Goal: Task Accomplishment & Management: Use online tool/utility

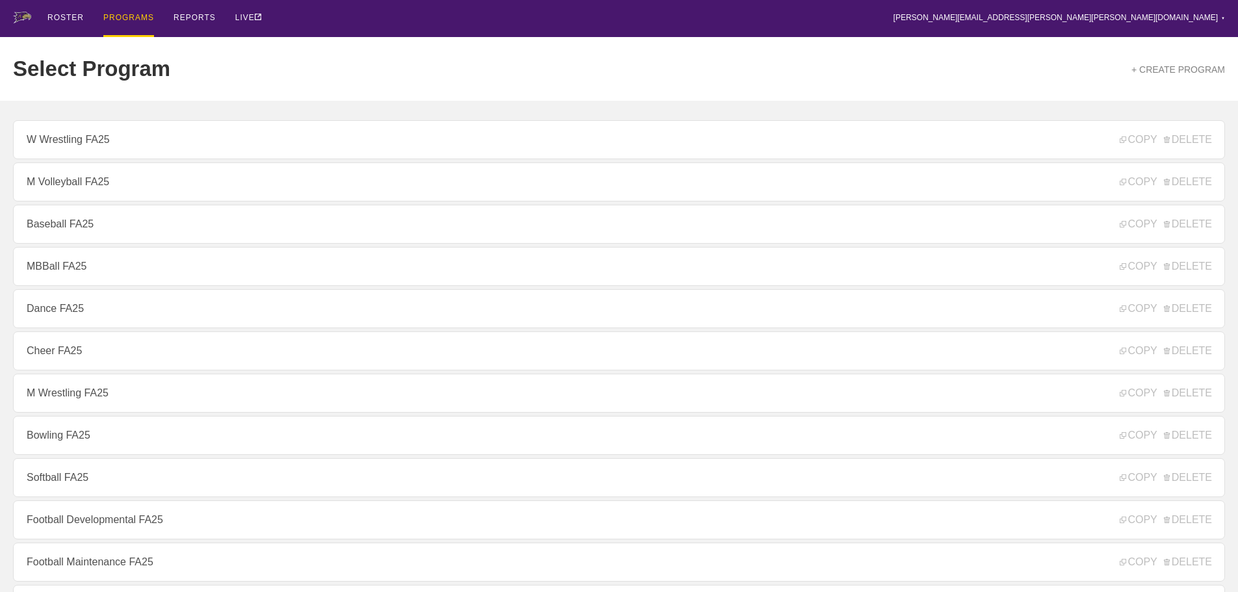
click at [406, 32] on div "ROSTER PROGRAMS REPORTS LIVE [PERSON_NAME][EMAIL_ADDRESS][PERSON_NAME][PERSON_N…" at bounding box center [619, 18] width 1212 height 37
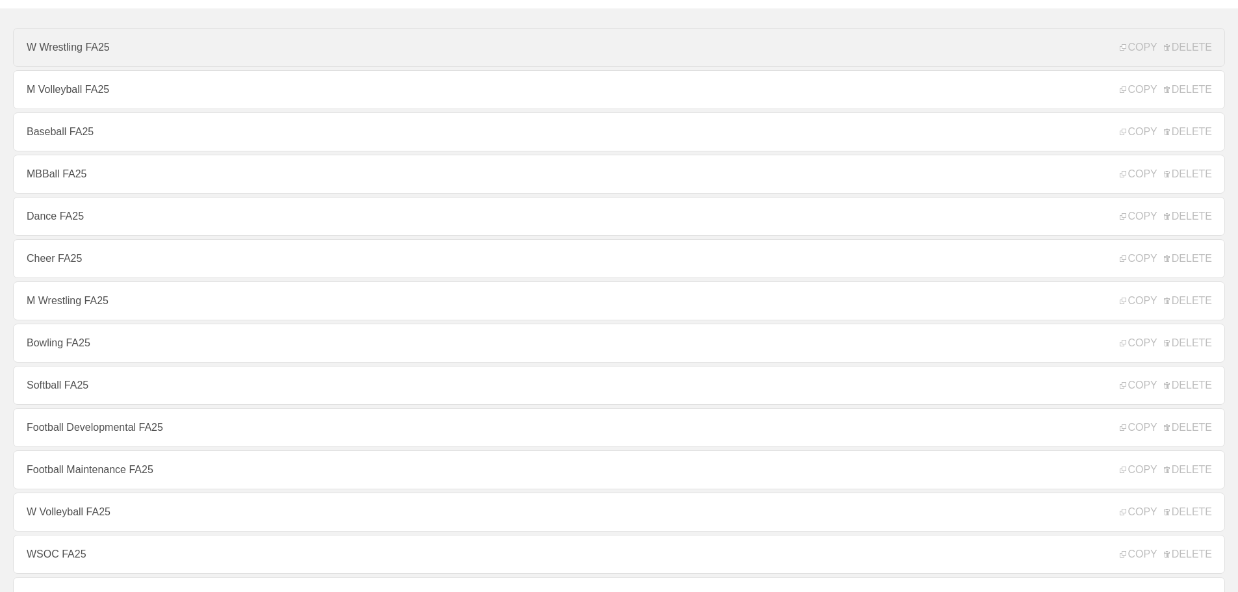
scroll to position [130, 0]
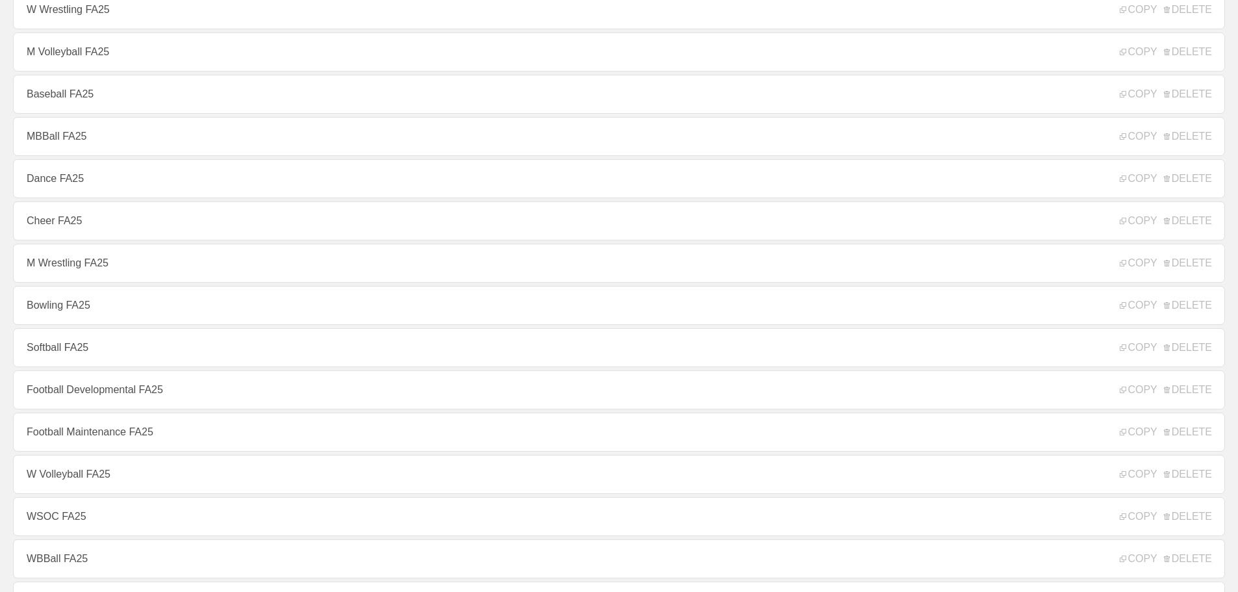
click at [104, 314] on link "Bowling FA25" at bounding box center [619, 305] width 1212 height 39
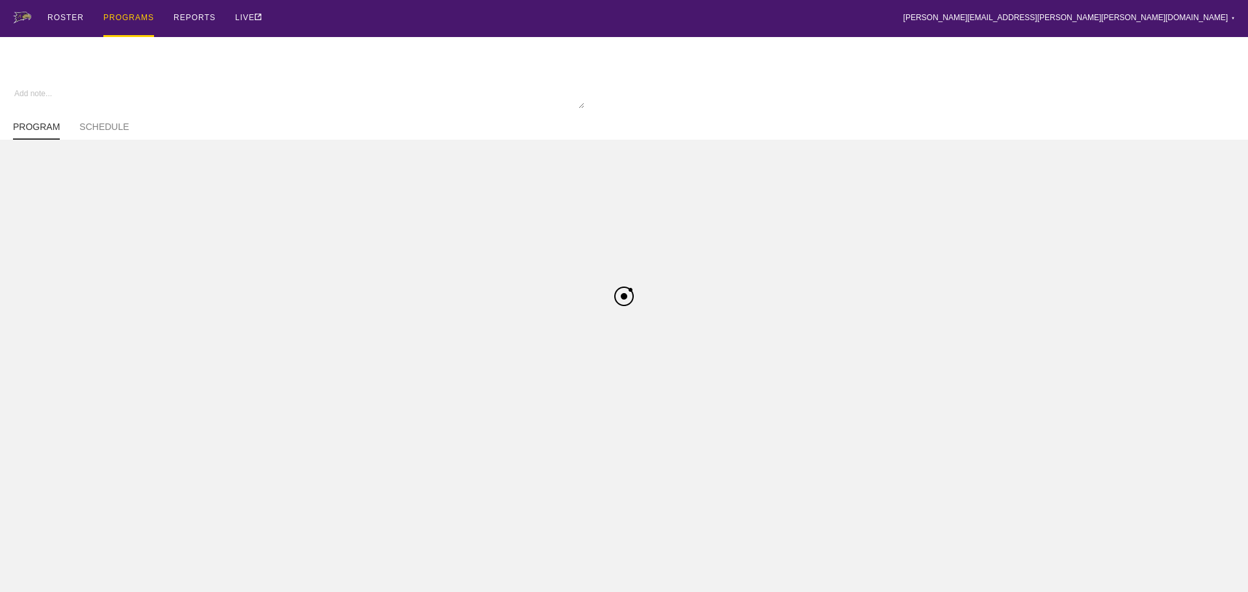
type textarea "x"
type input "Bowling FA25"
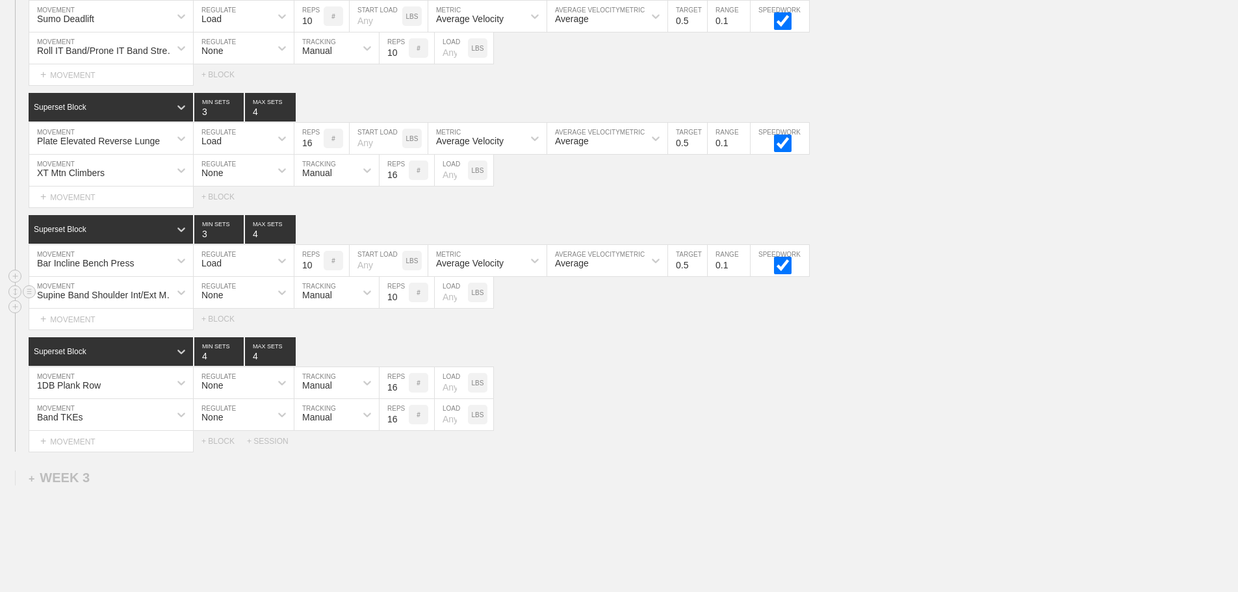
scroll to position [1862, 0]
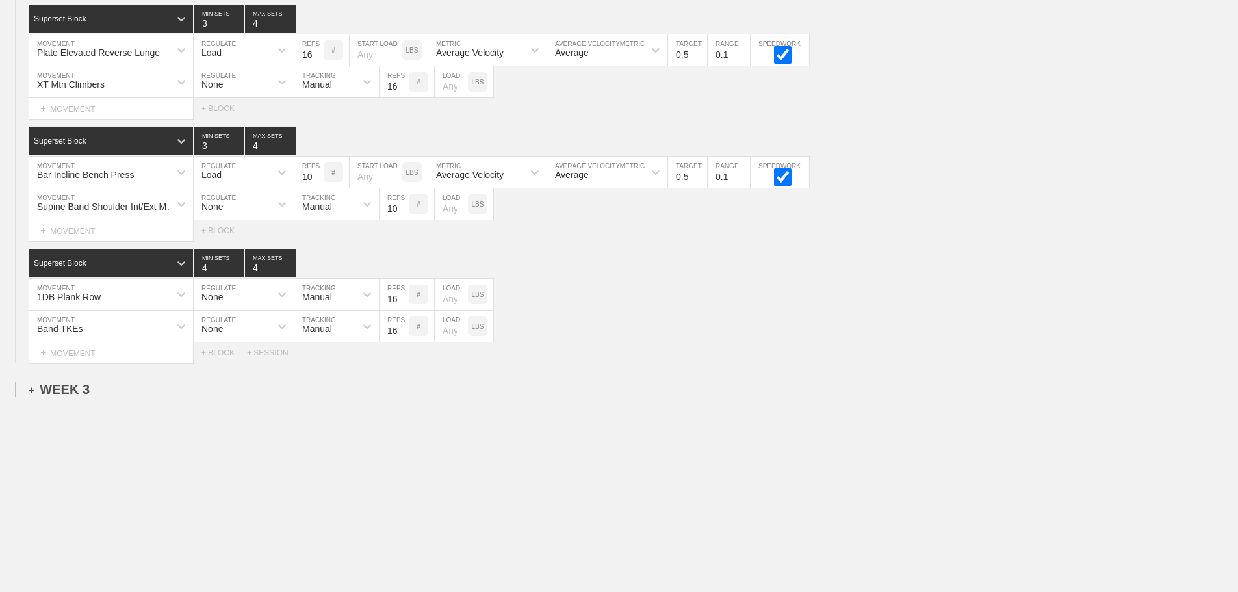
click at [74, 389] on div "+ WEEK 3" at bounding box center [59, 389] width 61 height 15
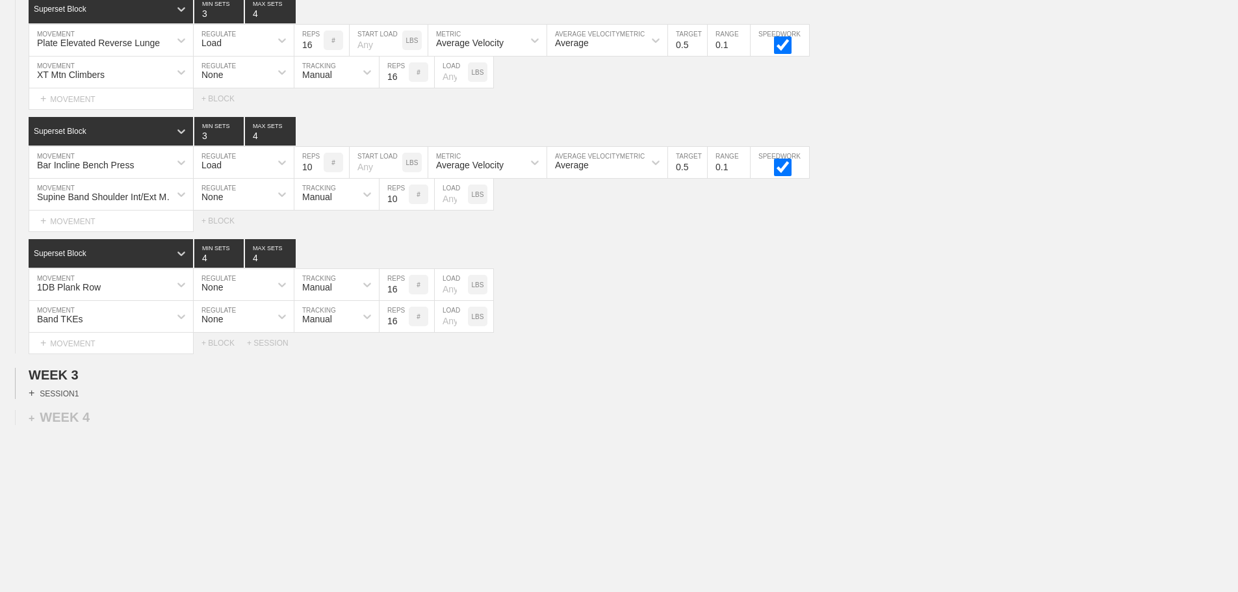
click at [72, 399] on div "+ SESSION 1" at bounding box center [54, 393] width 50 height 12
click at [81, 427] on div "+ BLOCK" at bounding box center [111, 416] width 164 height 21
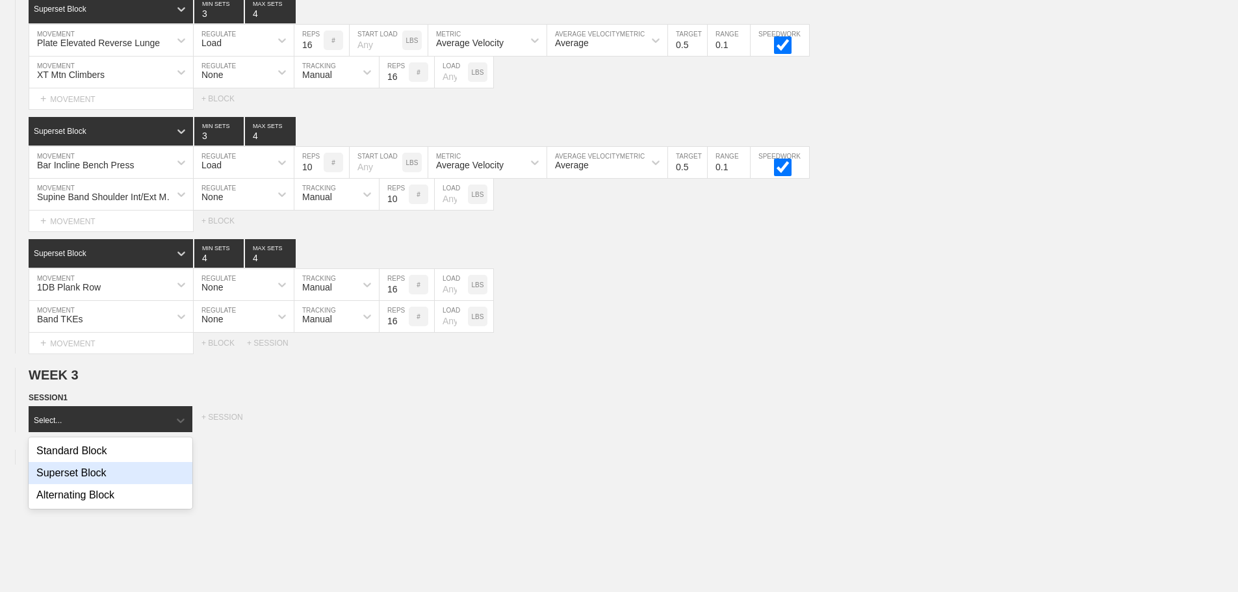
click at [101, 483] on div "Superset Block" at bounding box center [111, 473] width 164 height 22
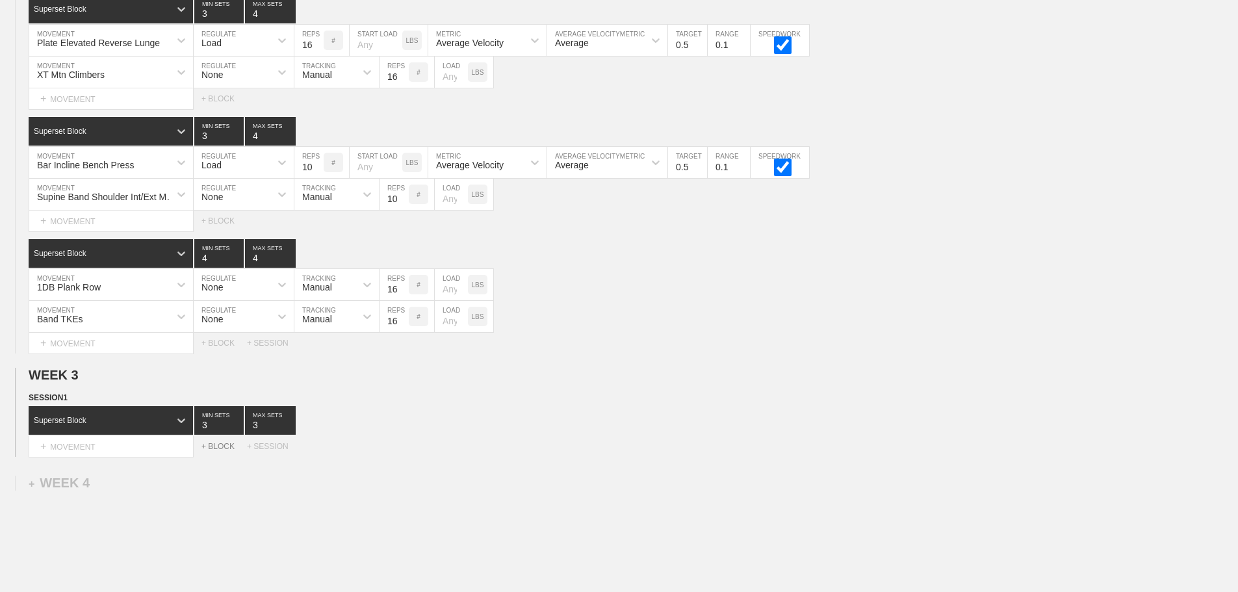
click at [214, 451] on div "+ BLOCK" at bounding box center [223, 446] width 45 height 9
click at [217, 451] on div "+ BLOCK" at bounding box center [223, 446] width 45 height 9
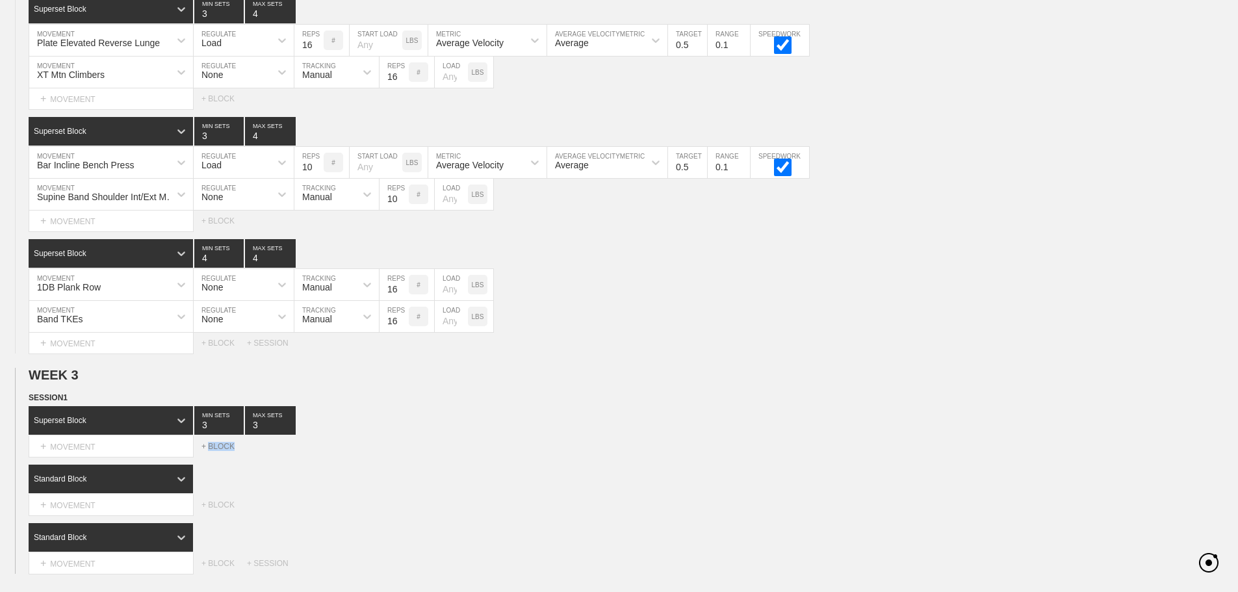
click at [217, 451] on div "+ BLOCK" at bounding box center [223, 446] width 45 height 9
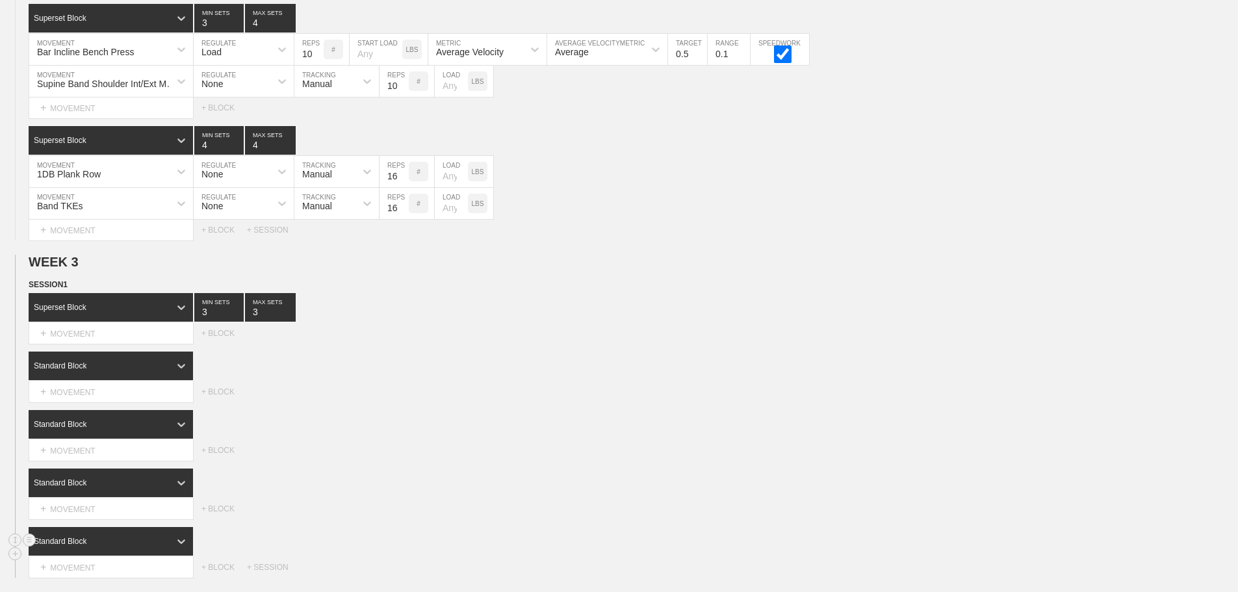
scroll to position [2122, 0]
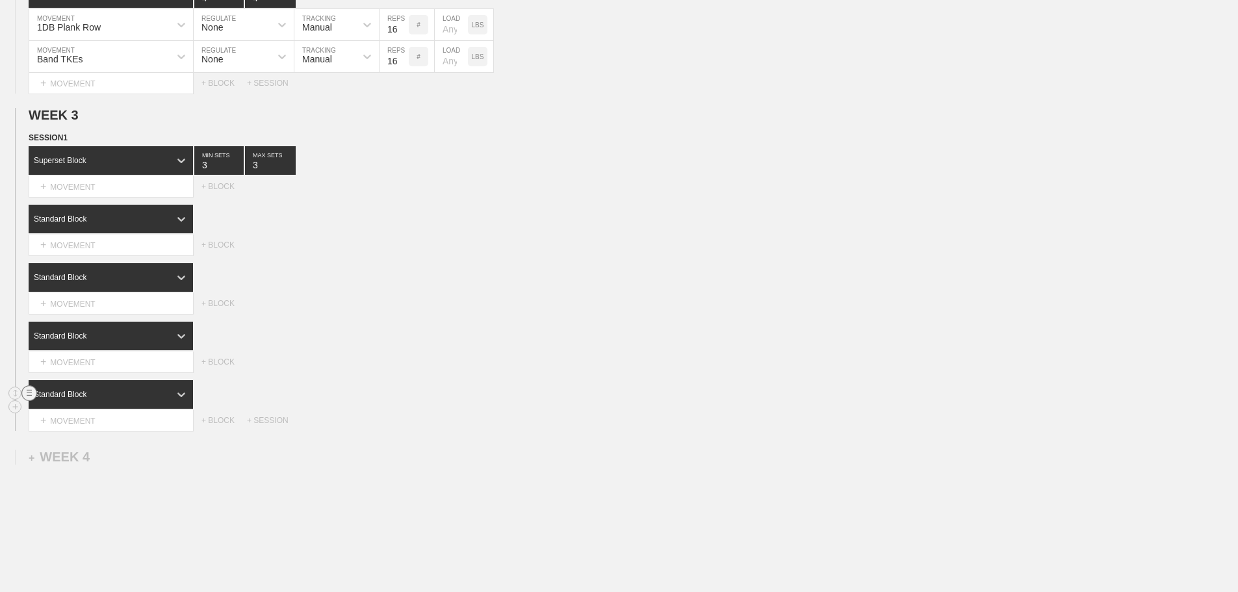
click at [28, 401] on circle at bounding box center [29, 393] width 15 height 15
click at [79, 428] on div "DELETE" at bounding box center [91, 430] width 104 height 19
click at [596, 325] on div "SESSION 1 Superset Block 3 MIN SETS 3 MAX SETS DUPLICATE INSERT MOVEMENT AFTER …" at bounding box center [619, 251] width 1238 height 241
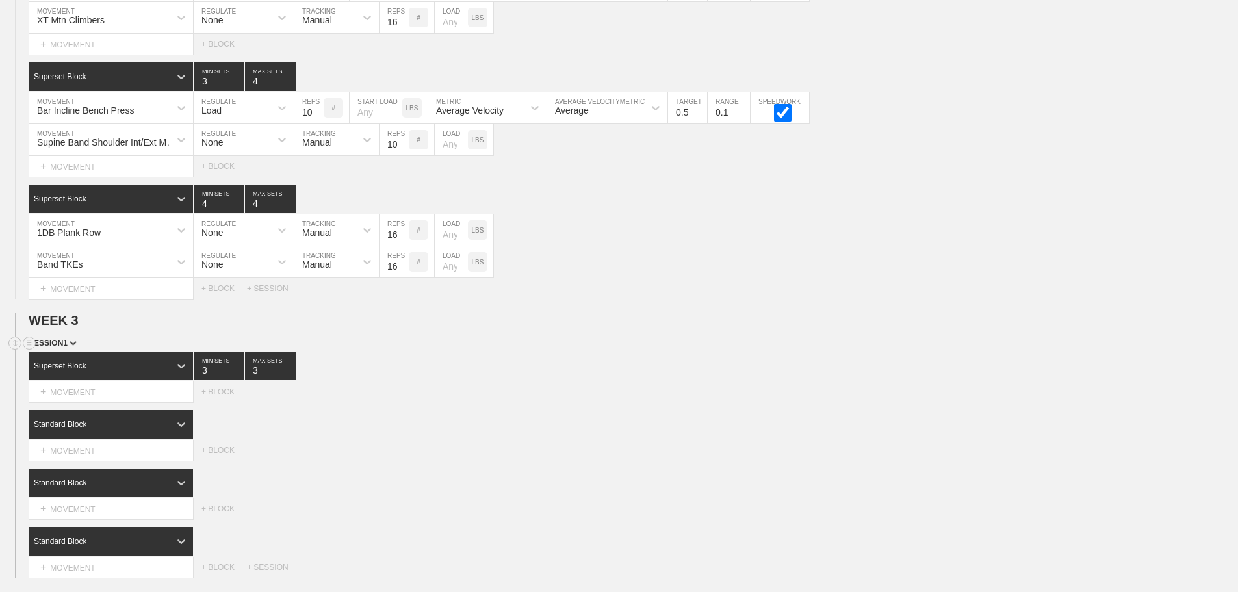
scroll to position [2141, 0]
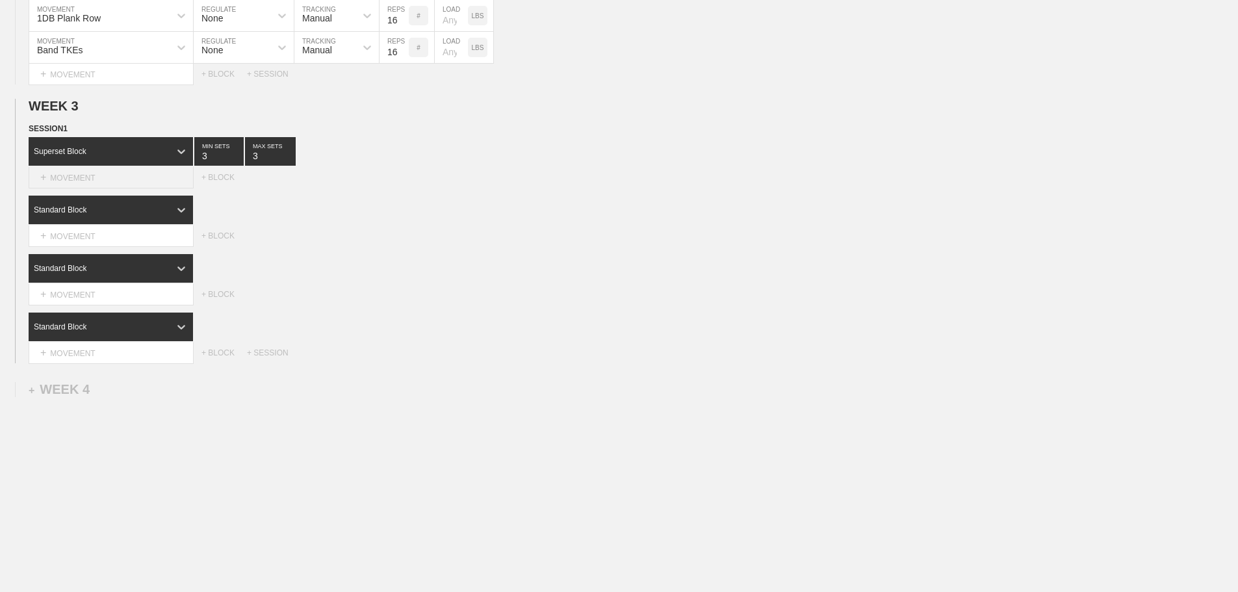
click at [98, 177] on div "+ MOVEMENT" at bounding box center [111, 177] width 165 height 21
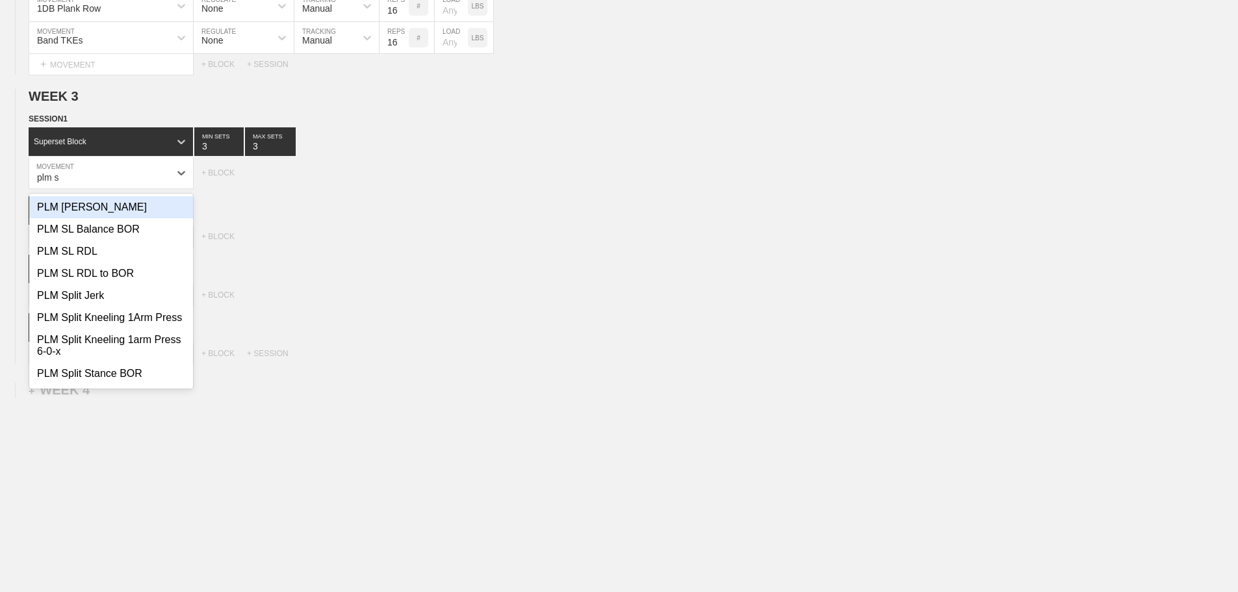
scroll to position [195, 0]
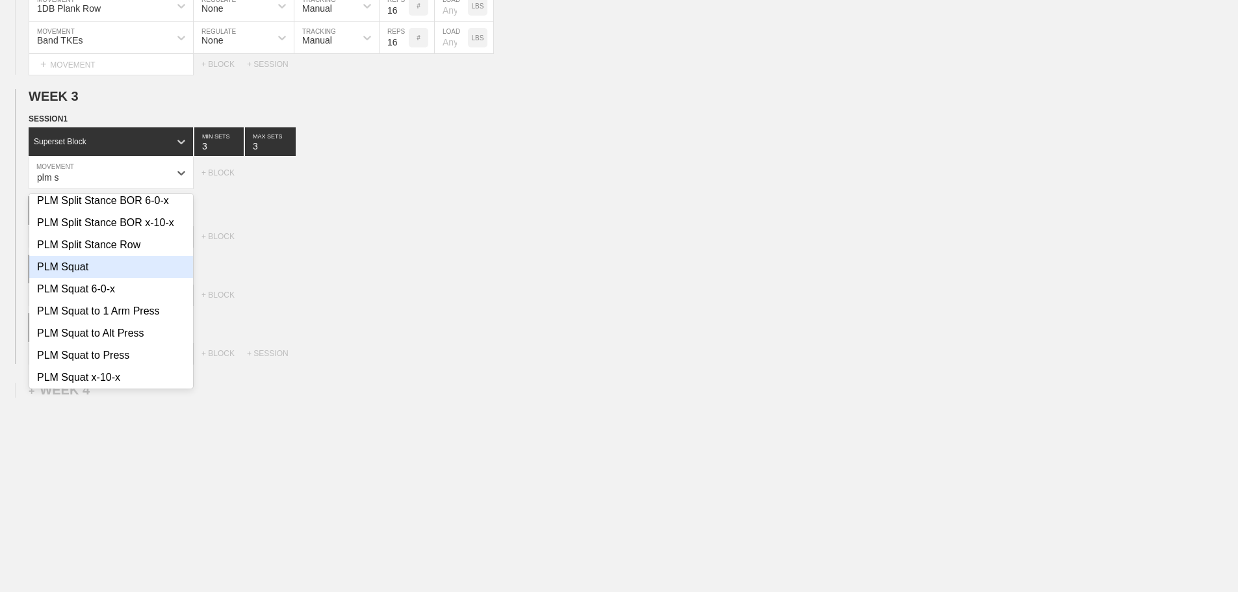
click at [70, 278] on div "PLM Squat" at bounding box center [111, 267] width 164 height 22
type input "plm s"
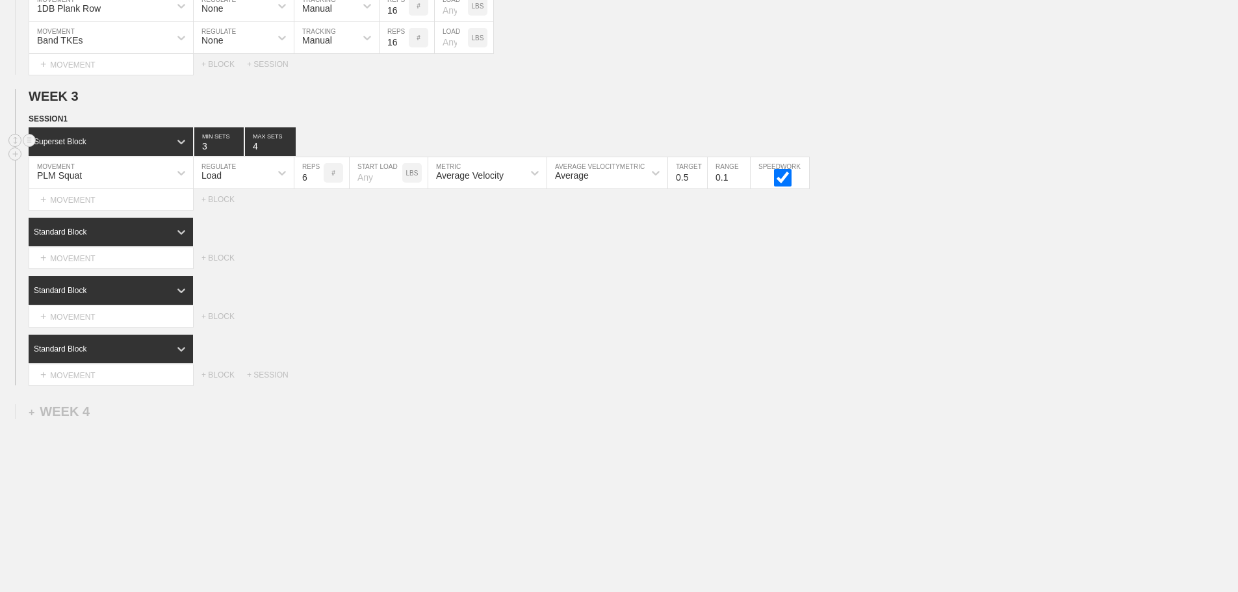
type input "4"
click at [291, 153] on input "4" at bounding box center [270, 141] width 51 height 29
click at [316, 185] on input "7" at bounding box center [308, 172] width 29 height 31
click at [316, 185] on input "8" at bounding box center [308, 172] width 29 height 31
click at [316, 185] on input "9" at bounding box center [308, 172] width 29 height 31
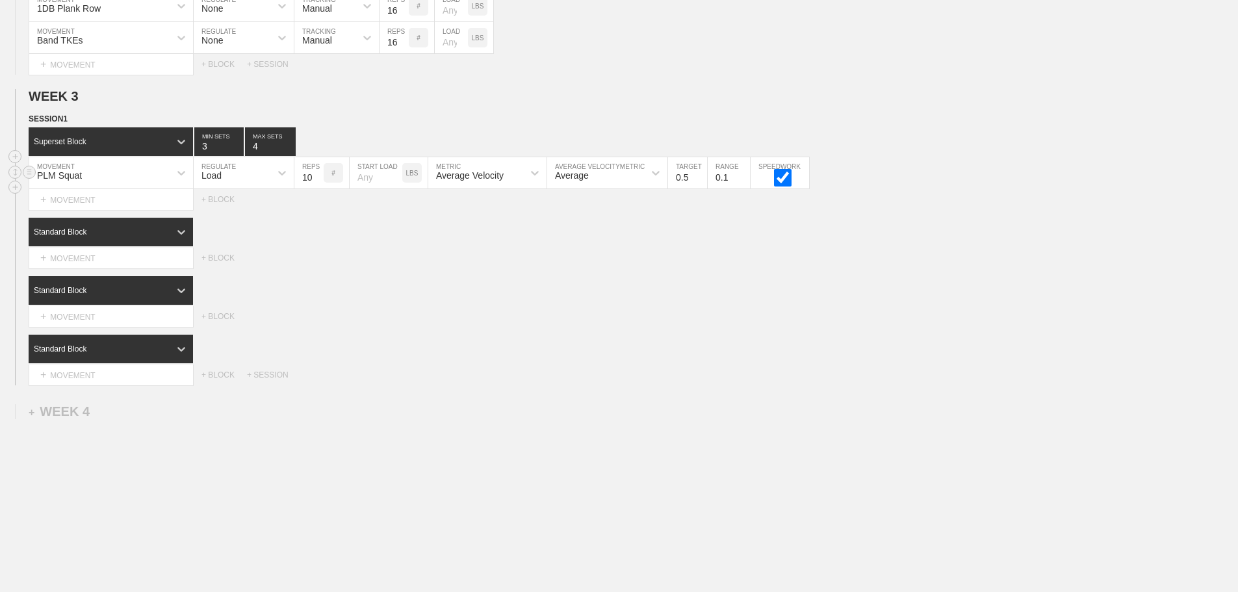
type input "10"
click at [316, 185] on input "10" at bounding box center [308, 172] width 29 height 31
click at [394, 265] on div "Select... MOVEMENT + MOVEMENT + BLOCK" at bounding box center [619, 258] width 1238 height 21
click at [137, 263] on div "+ MOVEMENT" at bounding box center [111, 258] width 165 height 21
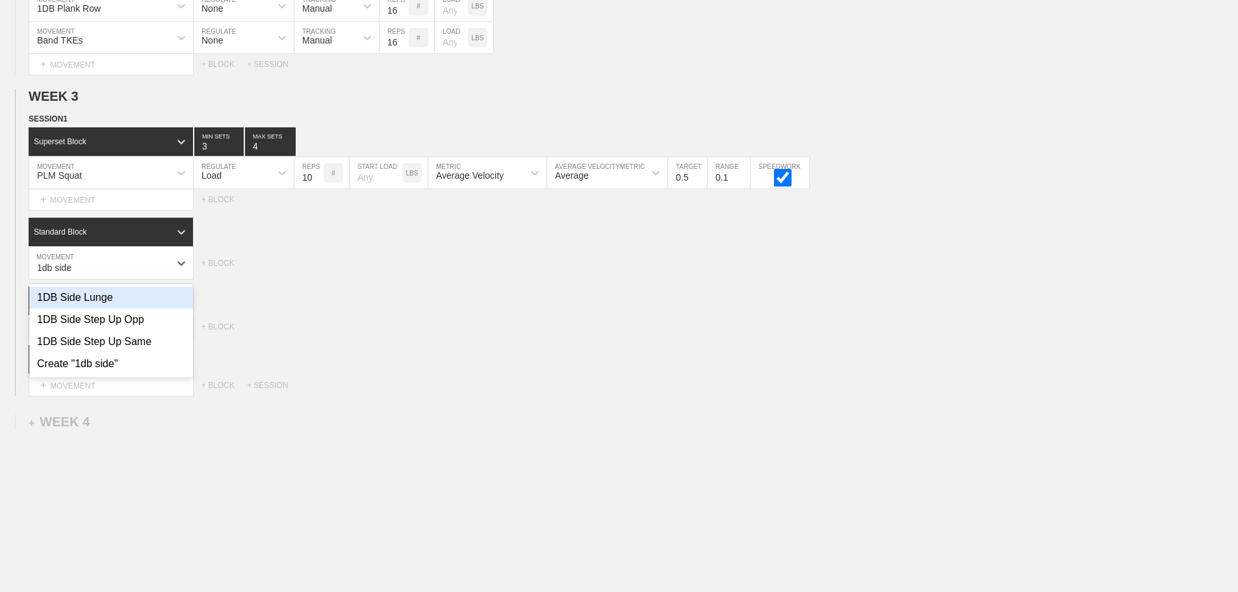
click at [107, 308] on div "1DB Side Lunge" at bounding box center [111, 298] width 164 height 22
type input "1db side"
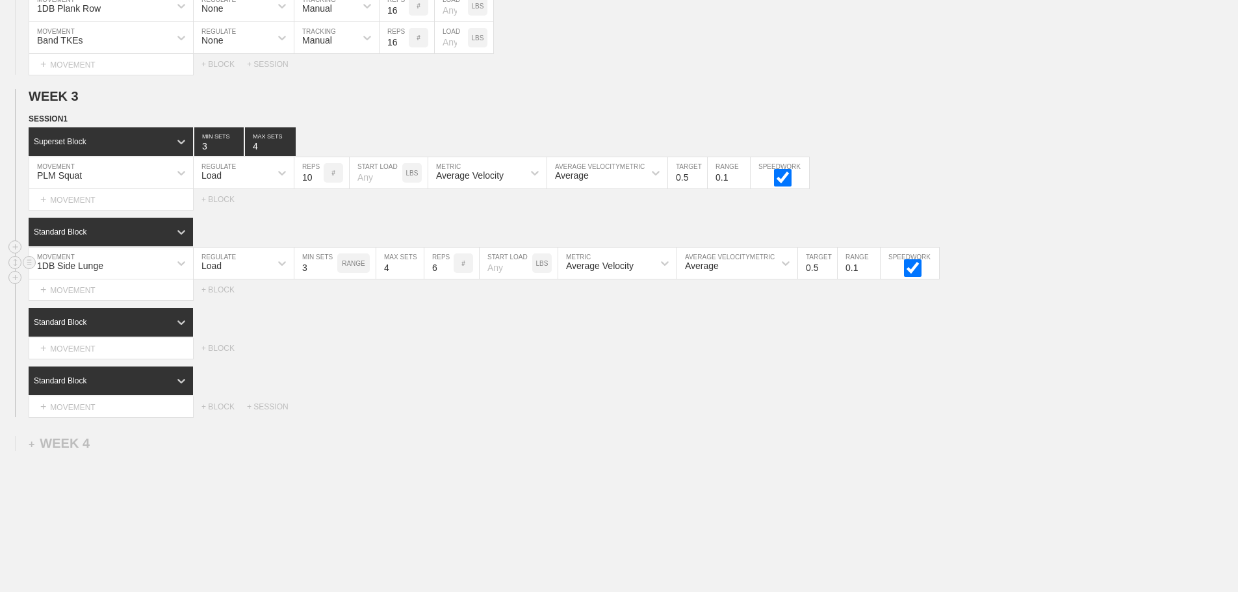
click at [265, 272] on div "Load" at bounding box center [232, 263] width 77 height 22
click at [152, 238] on div "Standard Block" at bounding box center [99, 232] width 141 height 12
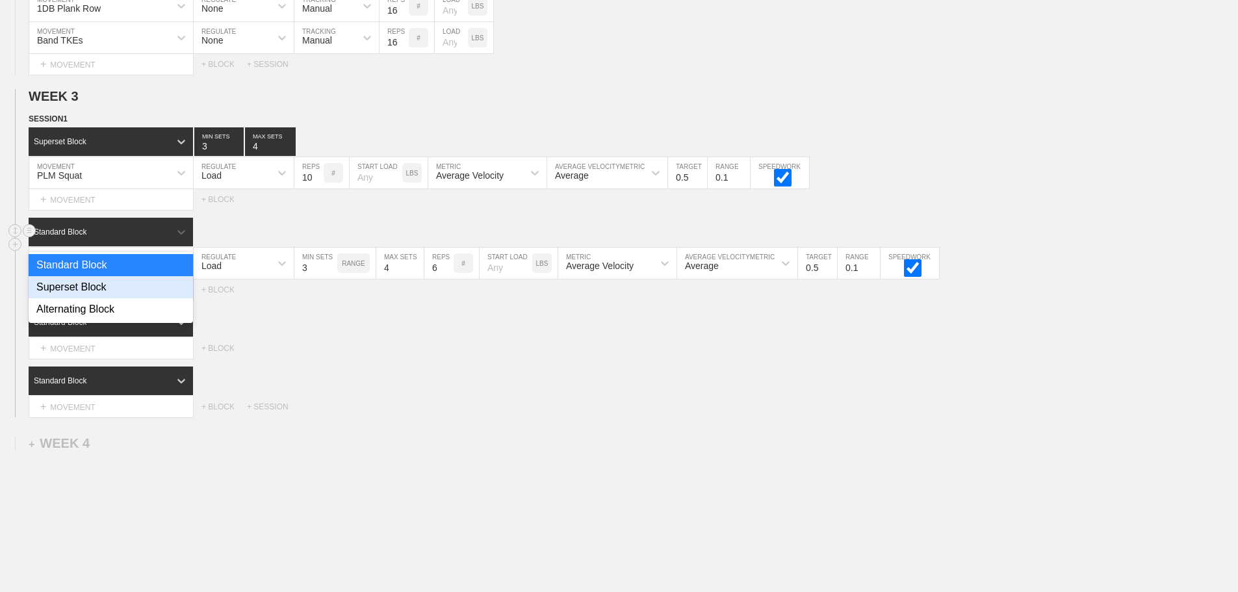
click at [105, 297] on div "Superset Block" at bounding box center [111, 287] width 164 height 22
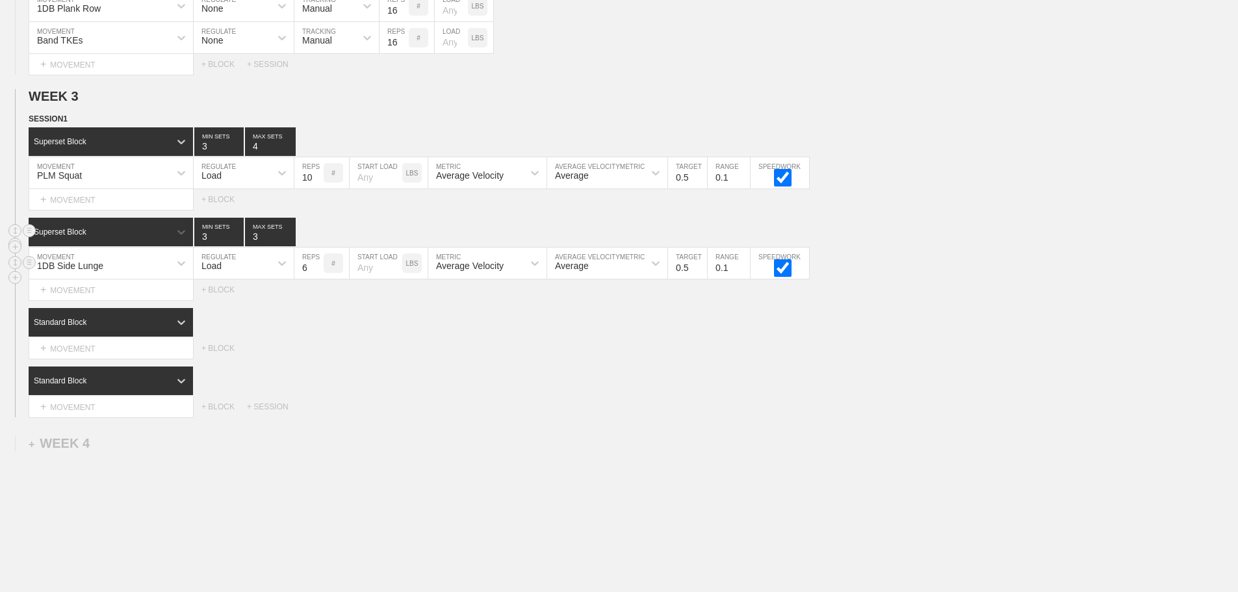
click at [255, 274] on div "Load" at bounding box center [232, 263] width 77 height 22
drag, startPoint x: 231, startPoint y: 308, endPoint x: 302, endPoint y: 291, distance: 72.8
click at [231, 308] on div "None" at bounding box center [244, 298] width 100 height 22
click at [311, 271] on div "Sensor" at bounding box center [316, 266] width 29 height 10
click at [328, 329] on div "Manual" at bounding box center [336, 320] width 84 height 22
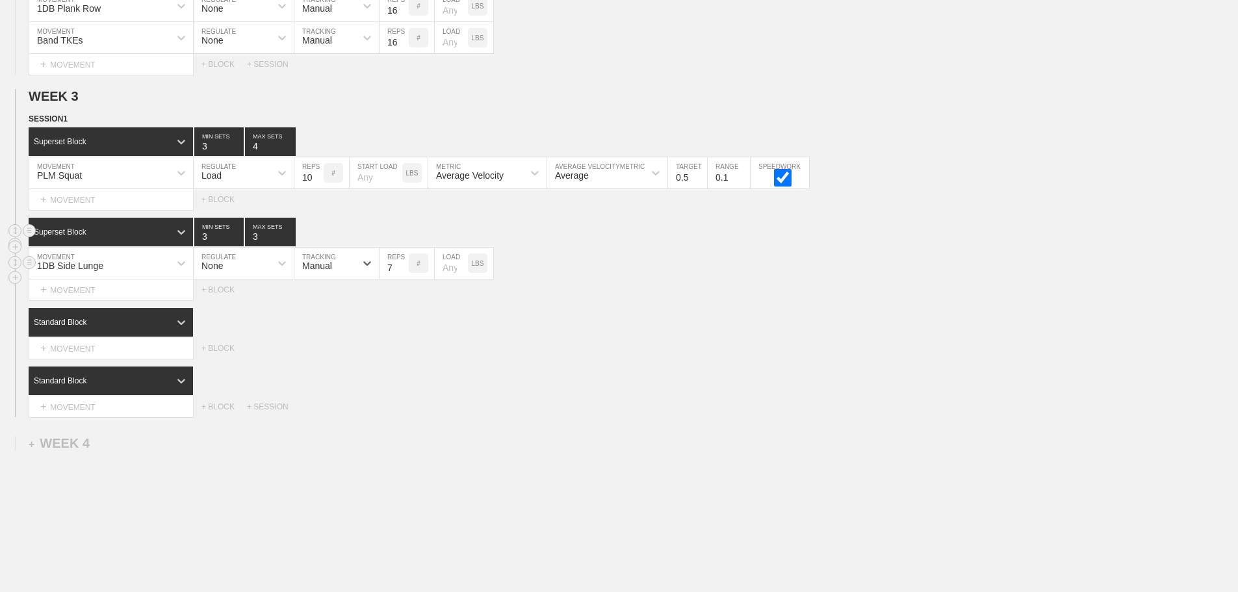
click at [402, 272] on input "7" at bounding box center [394, 263] width 29 height 31
click at [402, 272] on input "8" at bounding box center [394, 263] width 29 height 31
click at [402, 272] on input "9" at bounding box center [394, 263] width 29 height 31
click at [402, 272] on input "10" at bounding box center [394, 263] width 29 height 31
click at [402, 272] on input "11" at bounding box center [394, 263] width 29 height 31
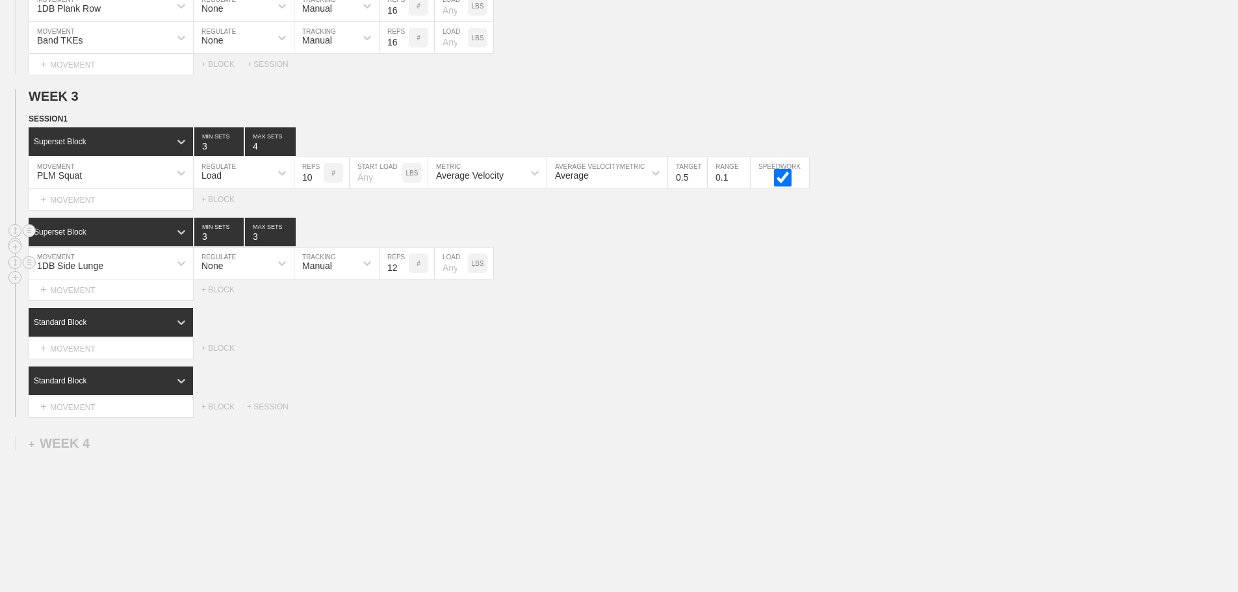
click at [402, 272] on input "12" at bounding box center [394, 263] width 29 height 31
click at [402, 272] on input "13" at bounding box center [394, 263] width 29 height 31
click at [402, 272] on input "14" at bounding box center [394, 263] width 29 height 31
click at [402, 272] on input "15" at bounding box center [394, 263] width 29 height 31
type input "16"
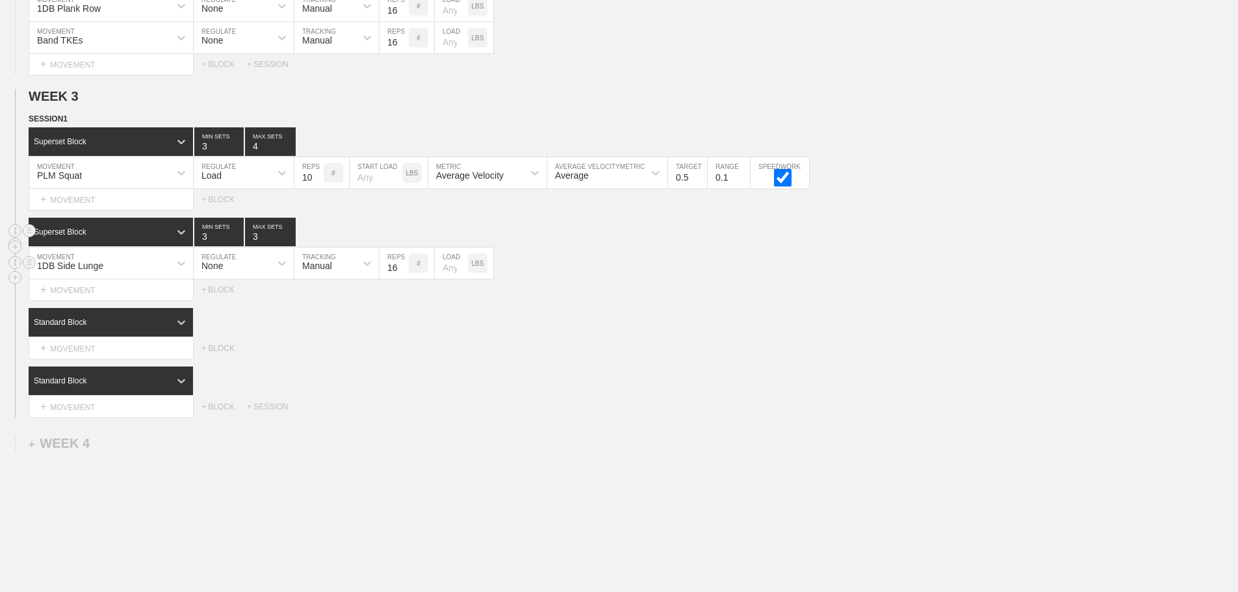
click at [402, 272] on input "16" at bounding box center [394, 263] width 29 height 31
drag, startPoint x: 691, startPoint y: 302, endPoint x: 302, endPoint y: 356, distance: 392.3
click at [681, 300] on div "Select... MOVEMENT + MOVEMENT + BLOCK" at bounding box center [619, 289] width 1238 height 21
click at [125, 358] on div "+ MOVEMENT" at bounding box center [111, 348] width 165 height 21
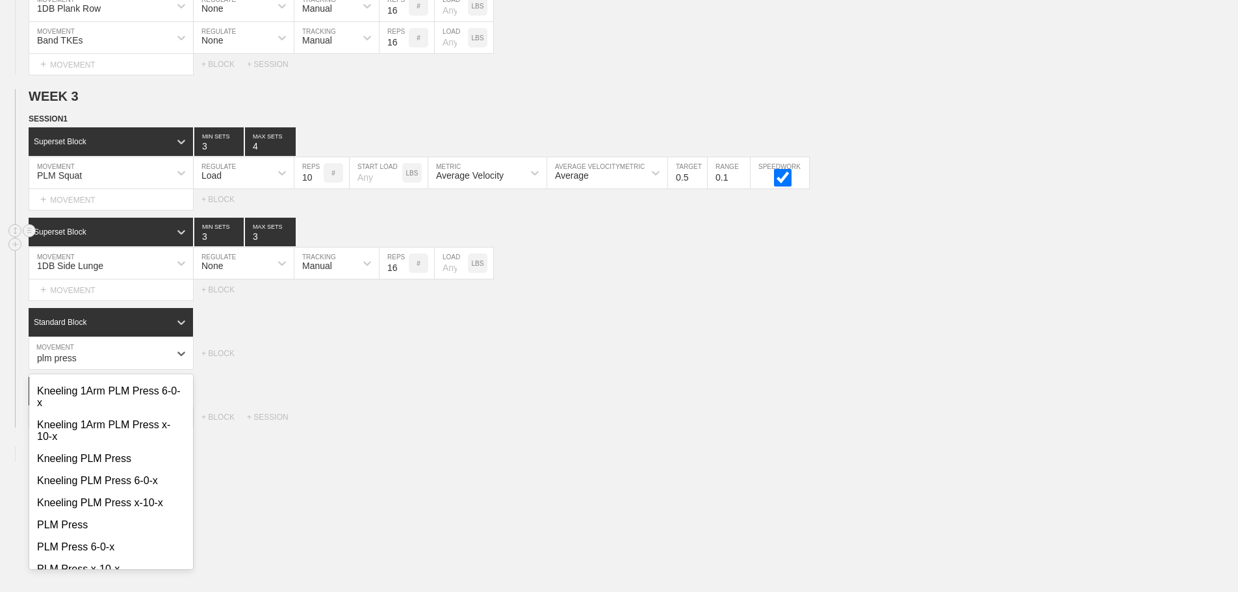
scroll to position [121, 0]
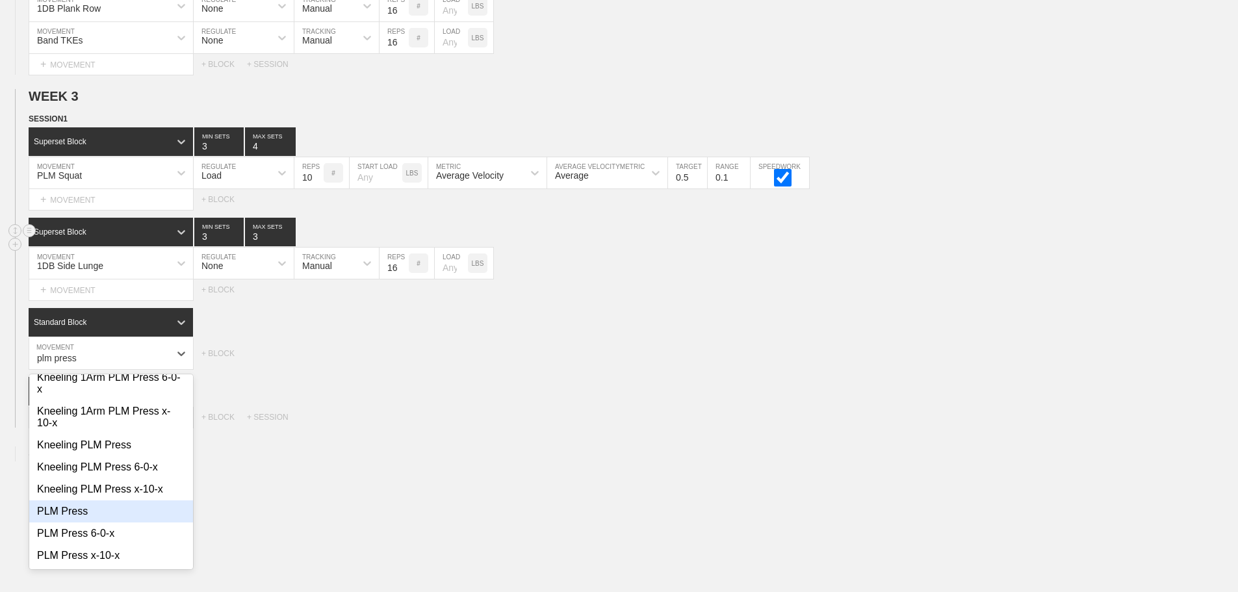
click at [71, 522] on div "PLM Press" at bounding box center [111, 511] width 164 height 22
type input "plm press"
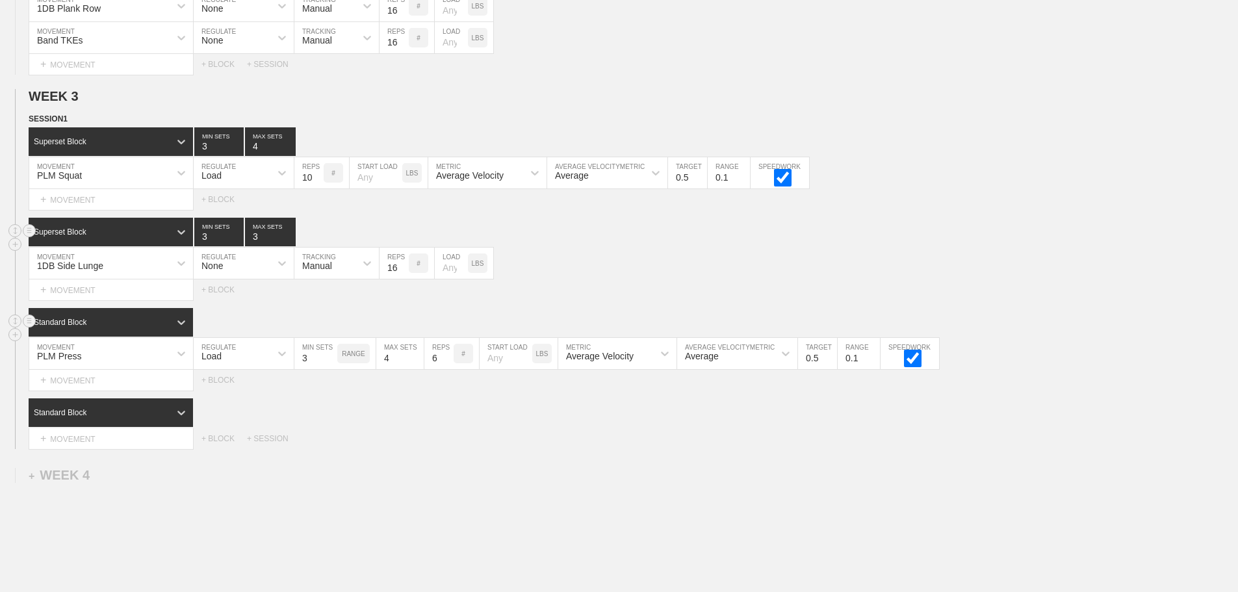
click at [162, 327] on div "Standard Block" at bounding box center [99, 322] width 141 height 12
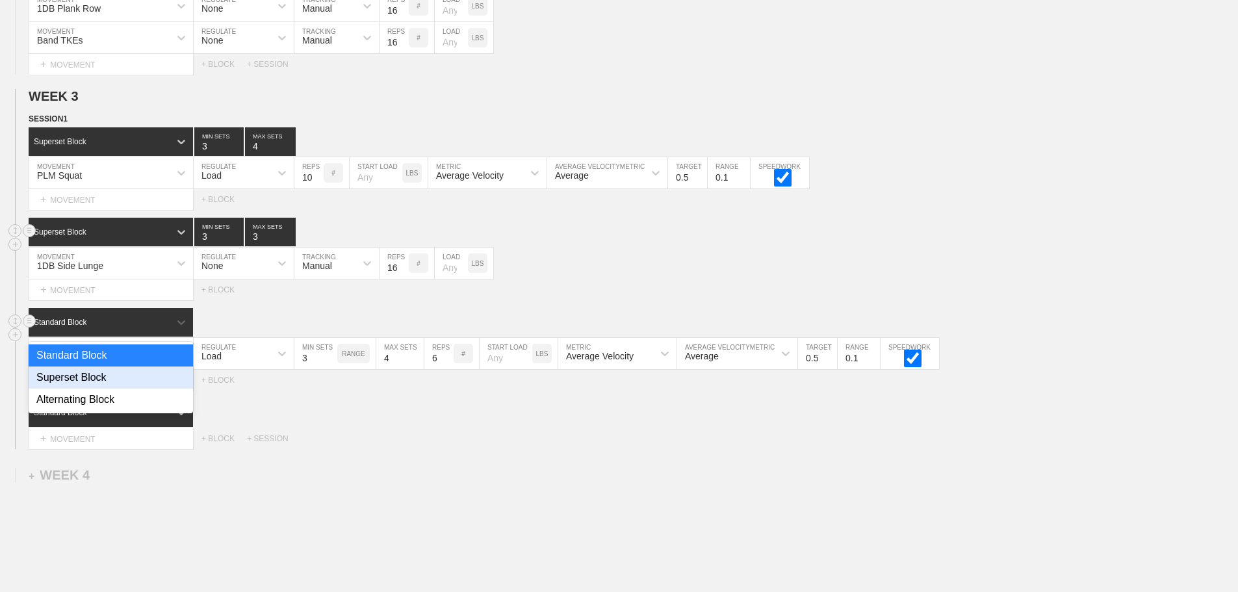
click at [105, 384] on div "Superset Block" at bounding box center [111, 378] width 164 height 22
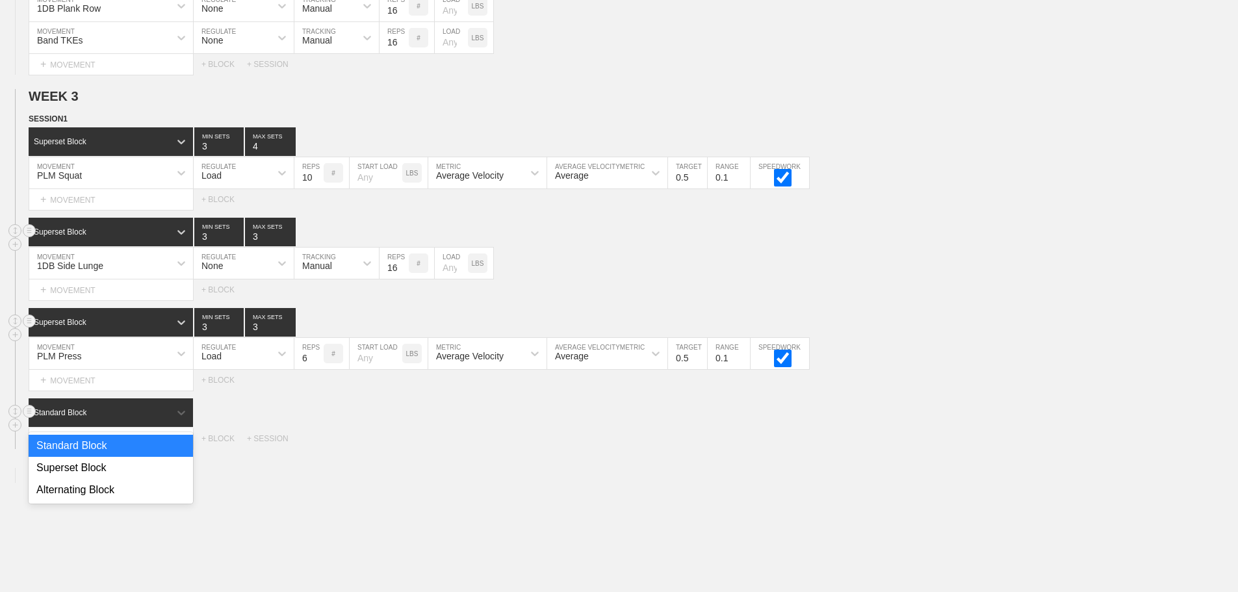
click at [108, 419] on div "Standard Block" at bounding box center [99, 413] width 141 height 12
click at [86, 475] on div "Superset Block" at bounding box center [111, 468] width 164 height 22
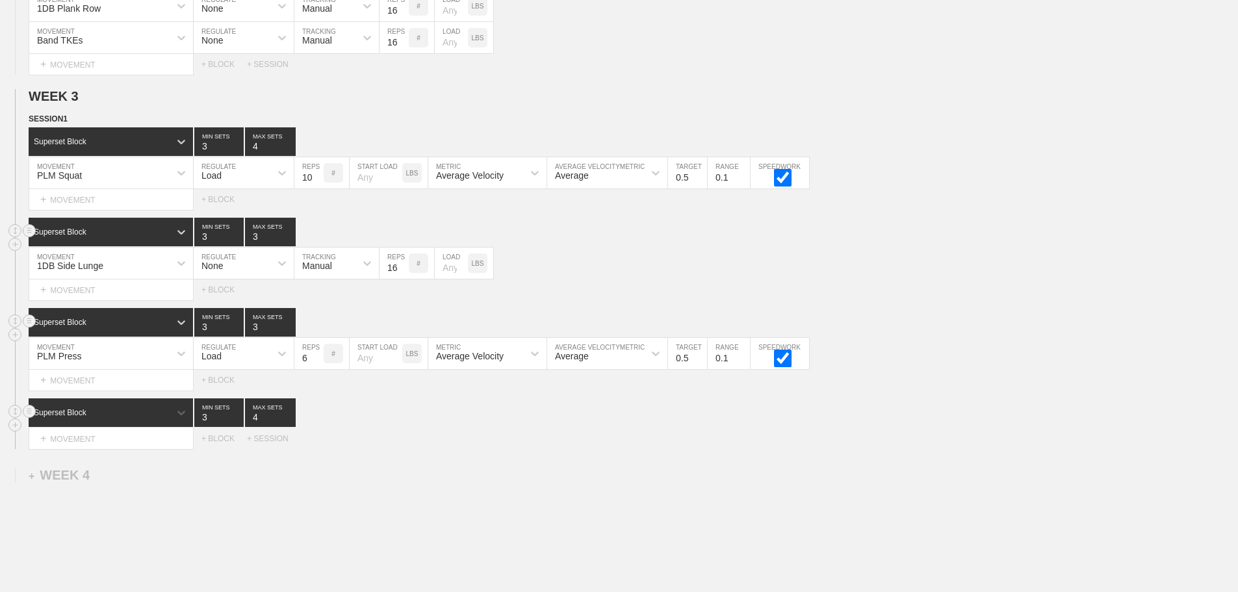
type input "4"
click at [290, 424] on input "4" at bounding box center [270, 412] width 51 height 29
type input "4"
click at [289, 331] on input "4" at bounding box center [270, 322] width 51 height 29
click at [316, 362] on input "7" at bounding box center [308, 353] width 29 height 31
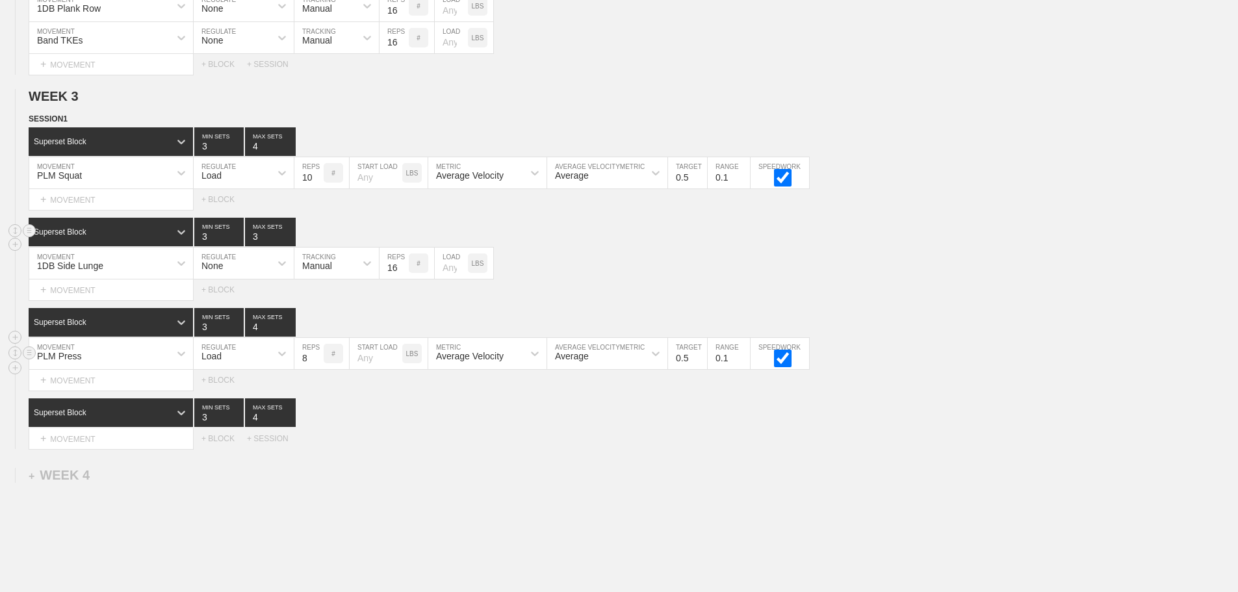
click at [316, 362] on input "8" at bounding box center [308, 353] width 29 height 31
click at [316, 362] on input "9" at bounding box center [308, 353] width 29 height 31
click at [316, 362] on input "10" at bounding box center [308, 353] width 29 height 31
click at [316, 362] on input "11" at bounding box center [308, 353] width 29 height 31
click at [316, 362] on input "12" at bounding box center [308, 353] width 29 height 31
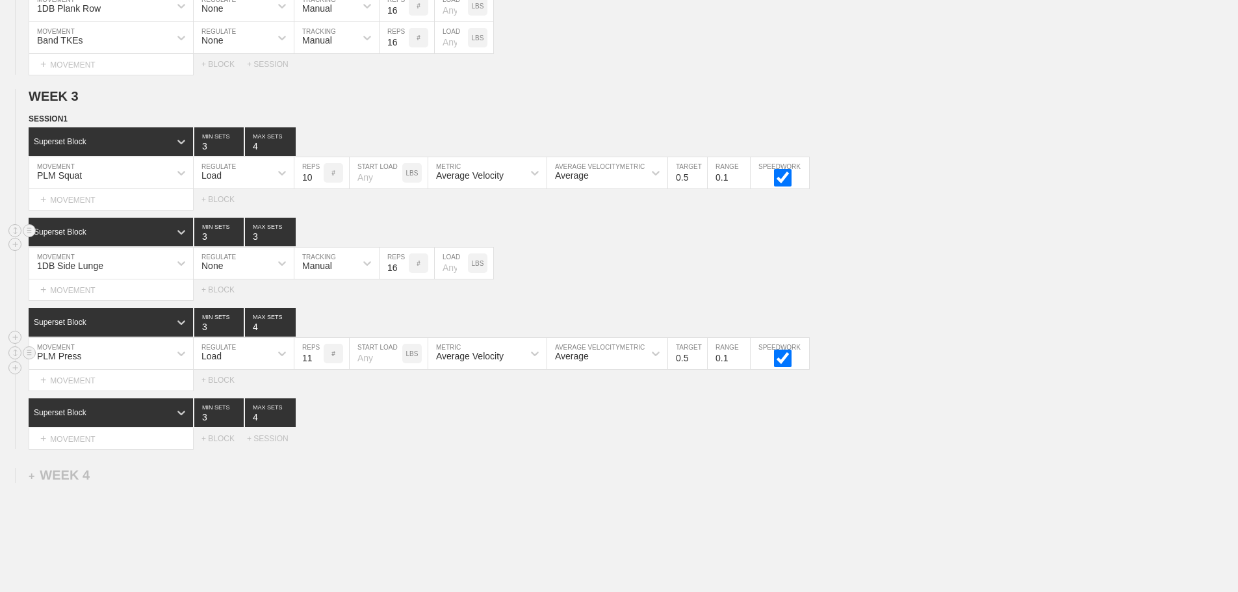
click at [315, 369] on input "11" at bounding box center [308, 353] width 29 height 31
type input "10"
click at [315, 369] on input "10" at bounding box center [308, 353] width 29 height 31
click at [91, 450] on div "+ MOVEMENT" at bounding box center [111, 438] width 165 height 21
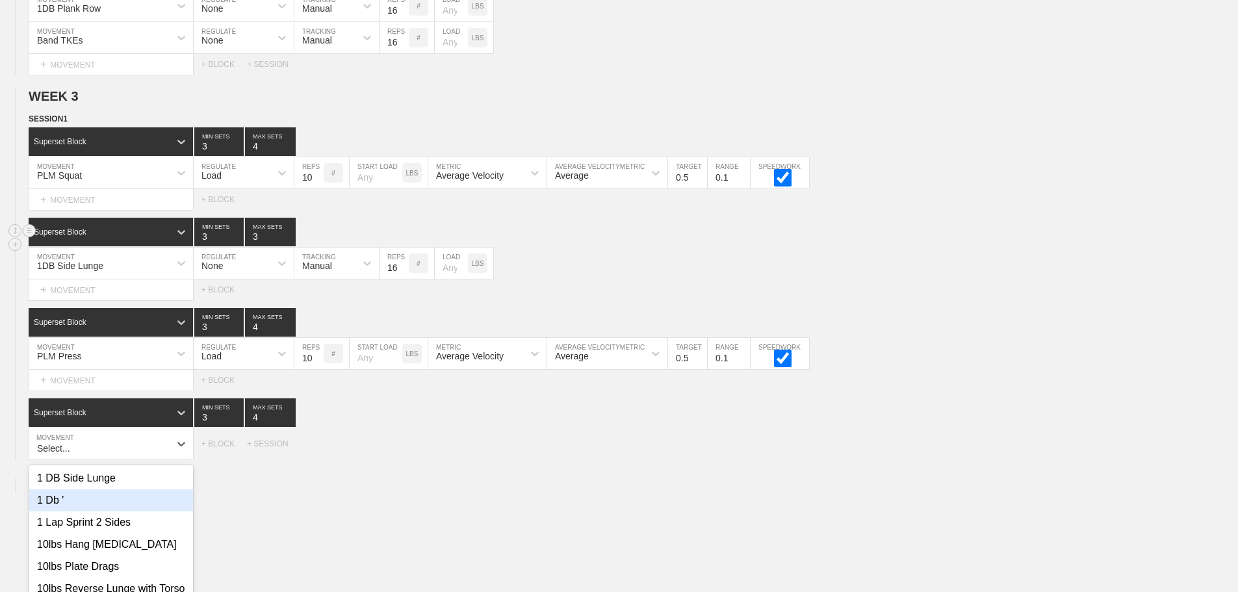
scroll to position [2223, 0]
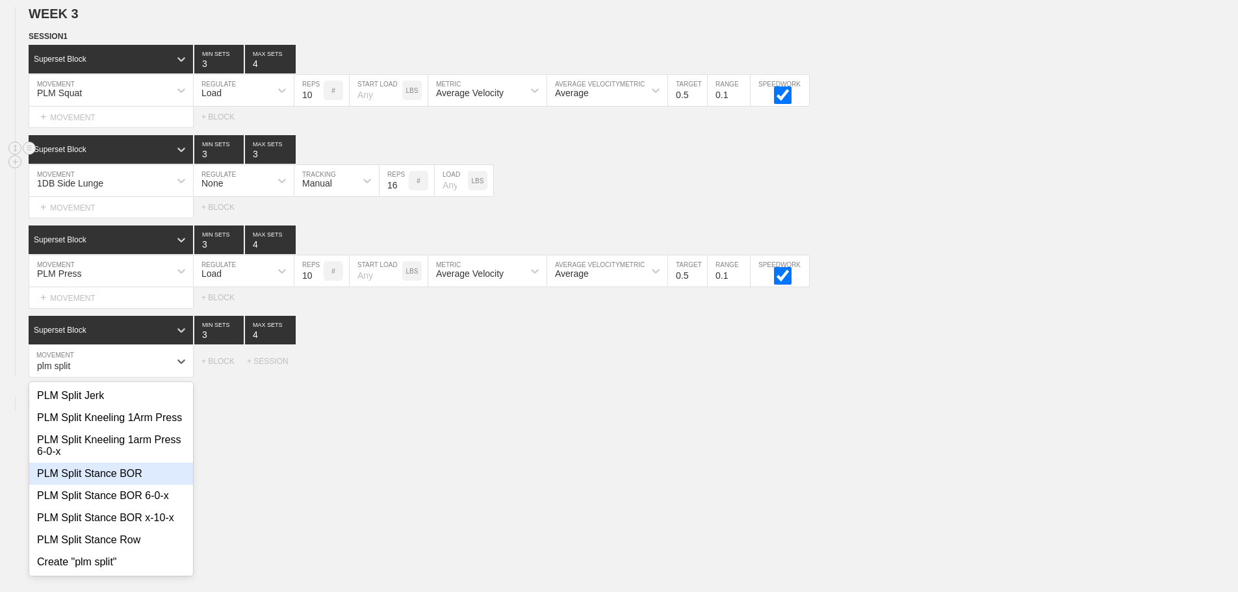
click at [105, 485] on div "PLM Split Stance BOR" at bounding box center [111, 474] width 164 height 22
type input "plm split"
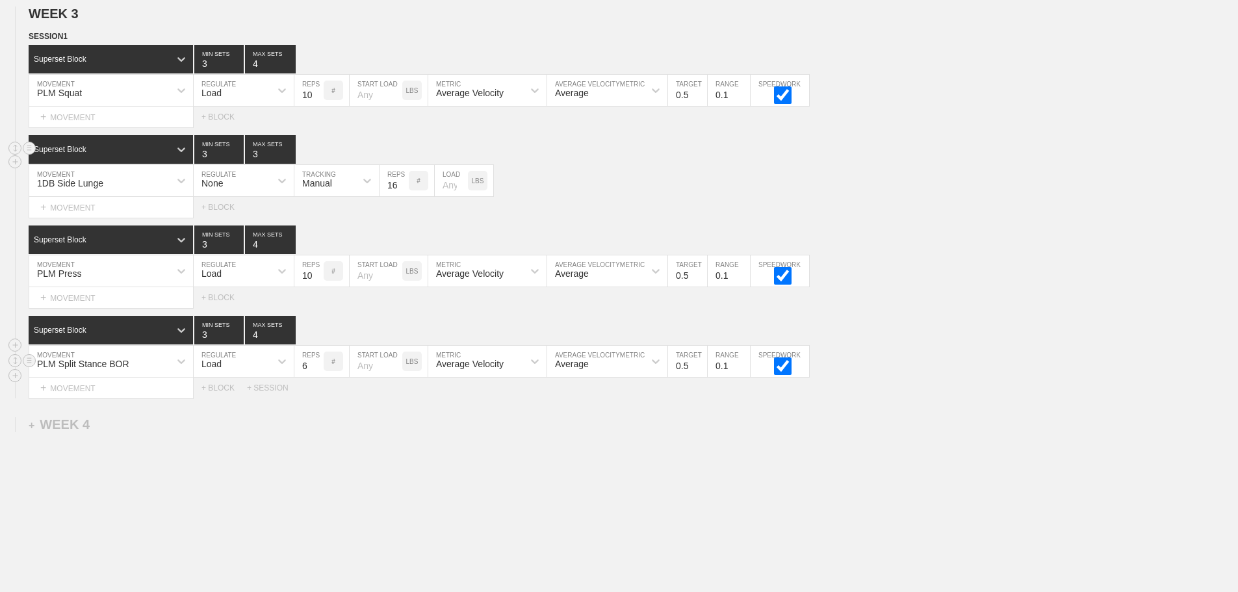
click at [319, 369] on input "6" at bounding box center [308, 361] width 29 height 31
click at [316, 371] on input "7" at bounding box center [308, 361] width 29 height 31
click at [316, 371] on input "8" at bounding box center [308, 361] width 29 height 31
click at [316, 371] on input "9" at bounding box center [308, 361] width 29 height 31
click at [316, 371] on input "10" at bounding box center [308, 361] width 29 height 31
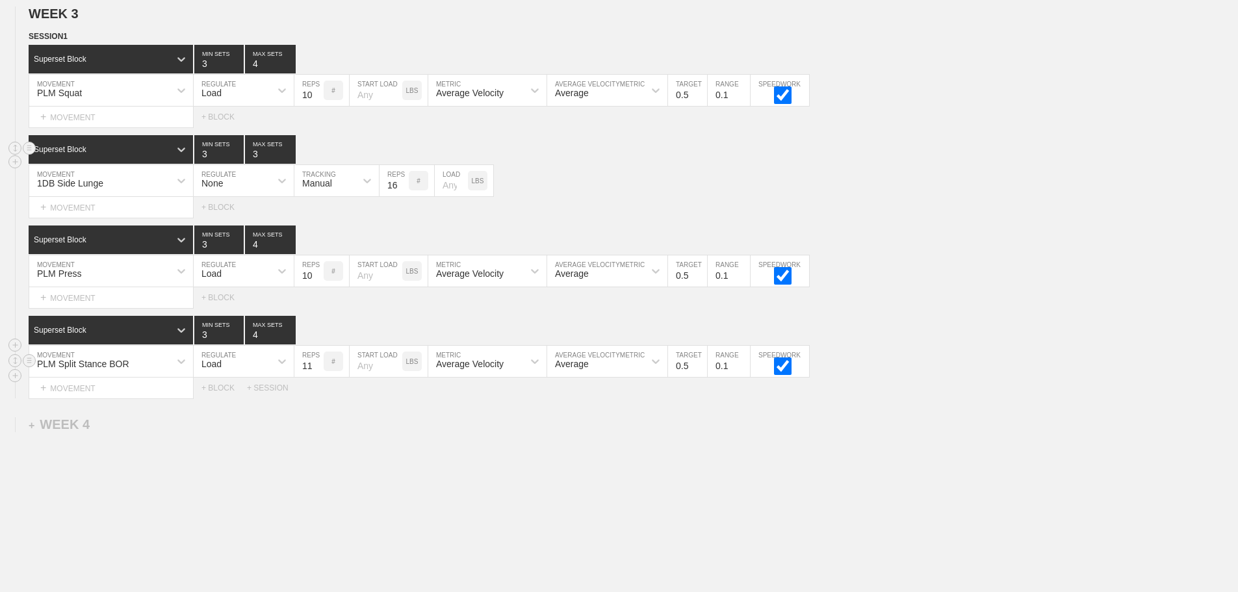
click at [316, 371] on input "11" at bounding box center [308, 361] width 29 height 31
click at [316, 371] on input "12" at bounding box center [308, 361] width 29 height 31
click at [316, 371] on input "13" at bounding box center [308, 361] width 29 height 31
click at [316, 371] on input "14" at bounding box center [308, 361] width 29 height 31
click at [316, 371] on input "15" at bounding box center [308, 361] width 29 height 31
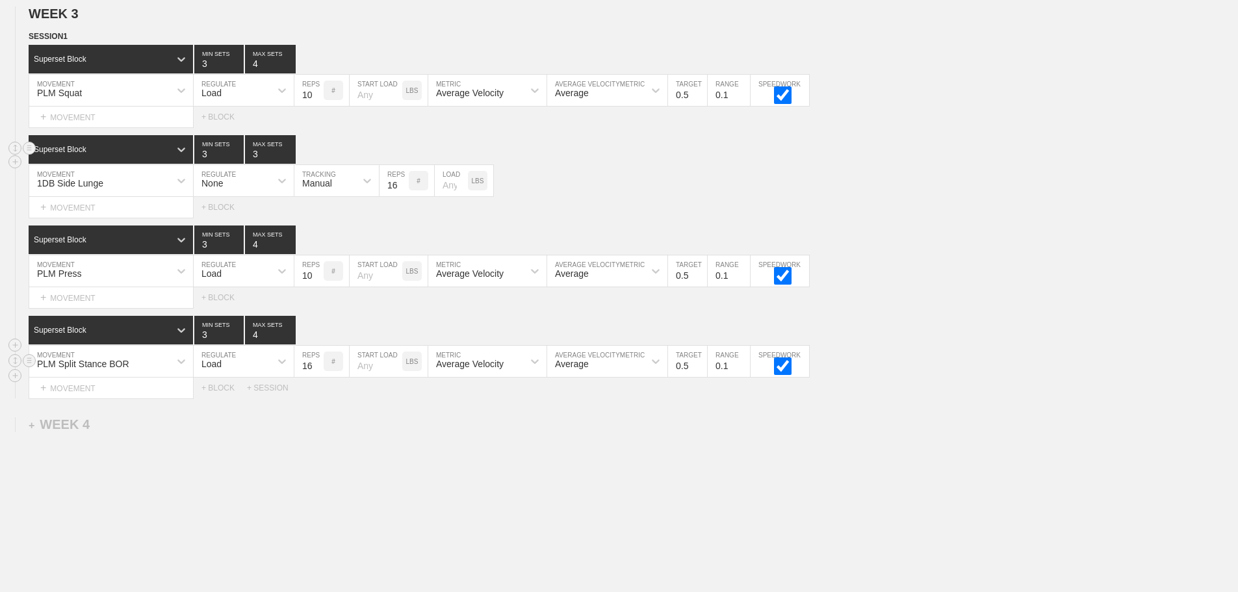
type input "16"
click at [316, 371] on input "16" at bounding box center [308, 361] width 29 height 31
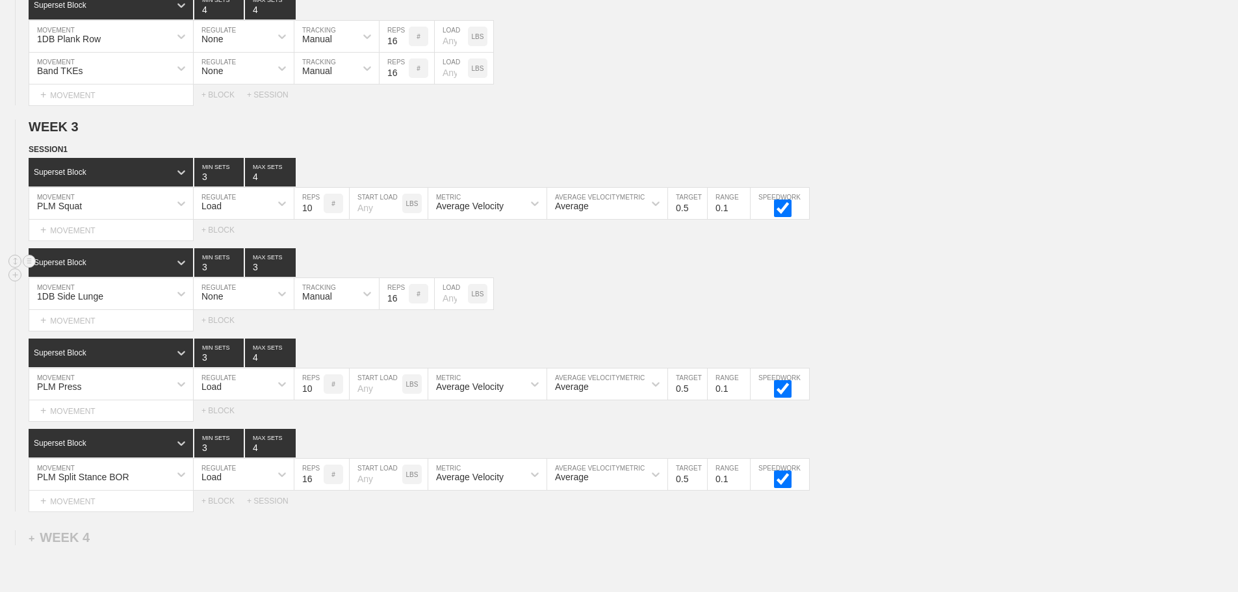
scroll to position [2268, 0]
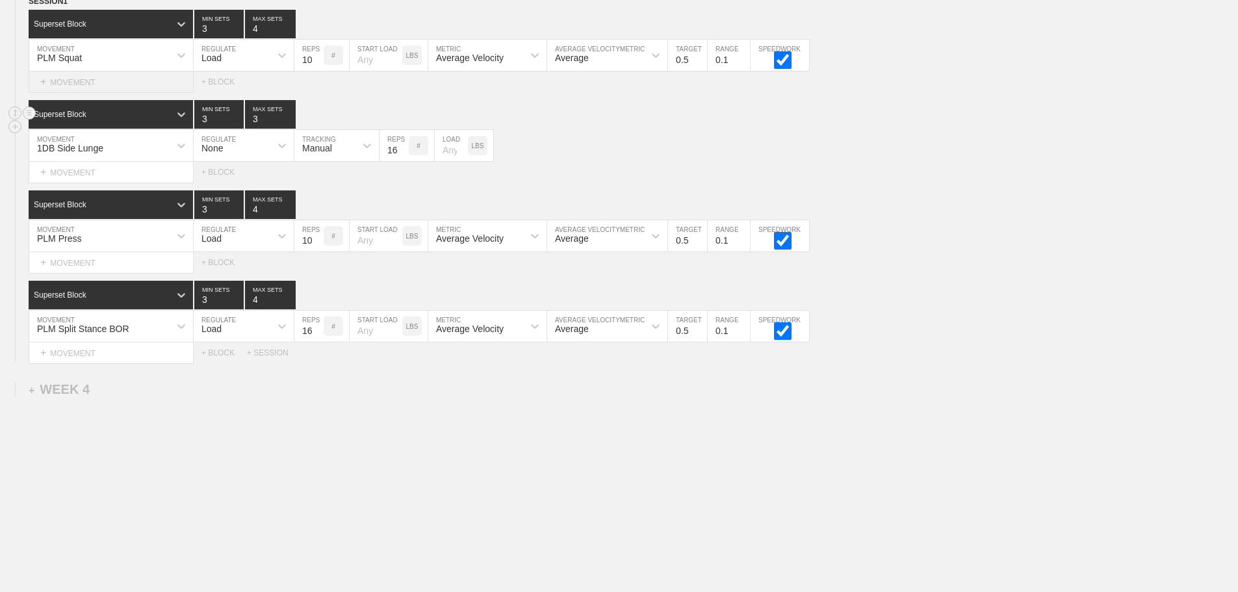
click at [75, 88] on div "+ MOVEMENT" at bounding box center [111, 81] width 165 height 21
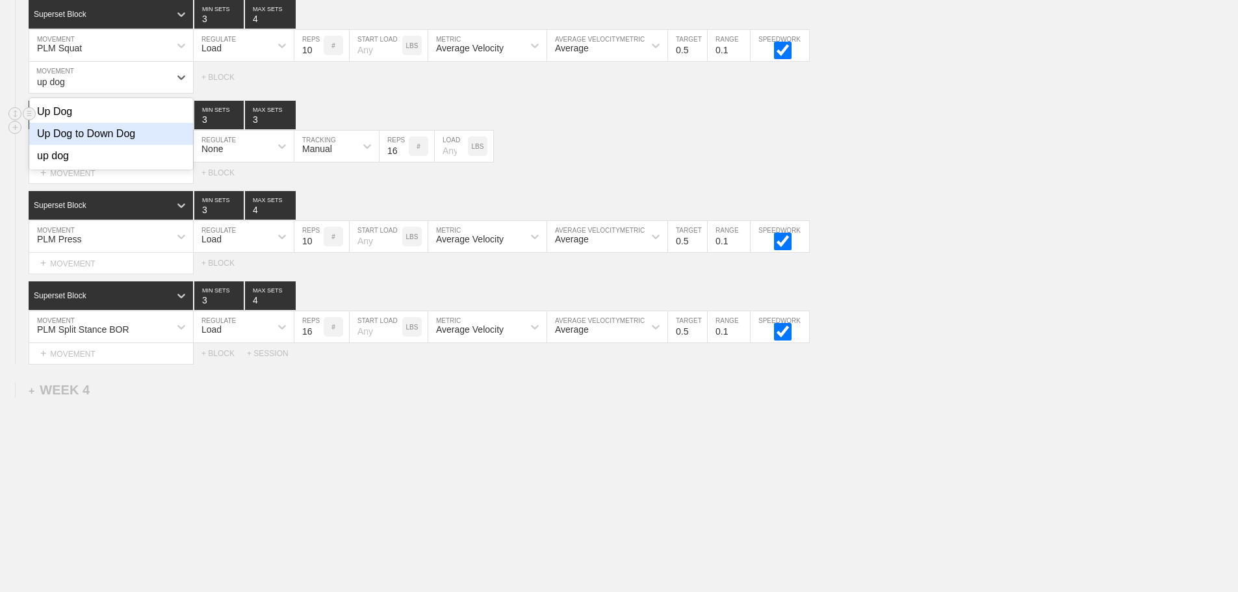
click at [100, 140] on div "Up Dog to Down Dog" at bounding box center [111, 134] width 164 height 22
type input "up dog"
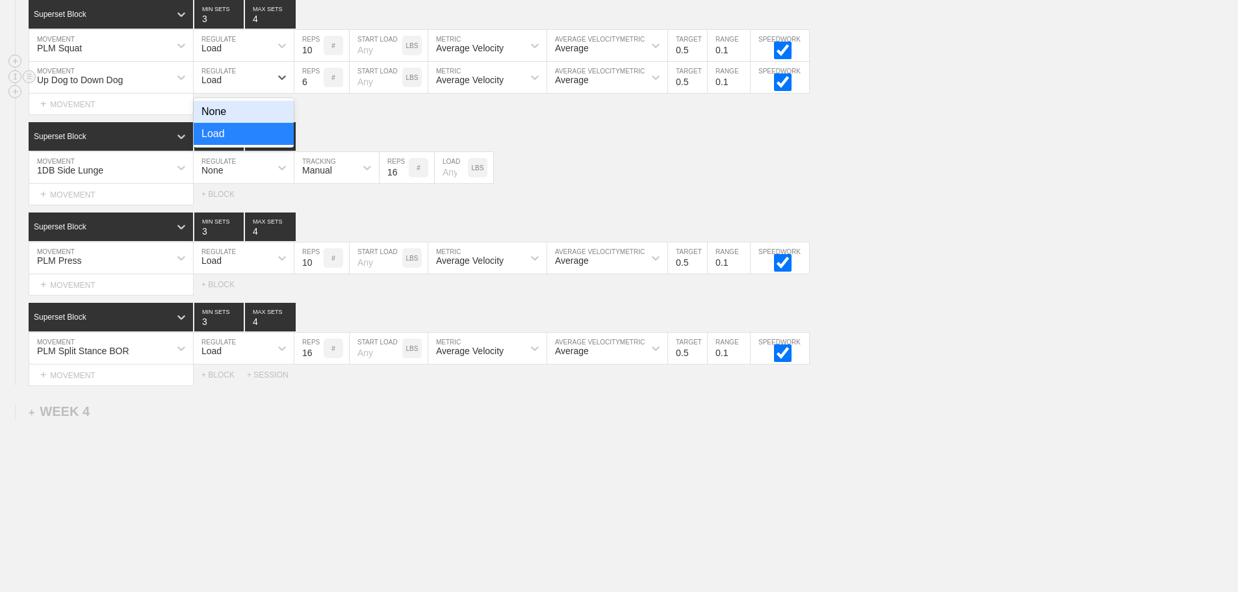
click at [232, 88] on div "Load" at bounding box center [232, 77] width 77 height 22
click at [224, 121] on div "None" at bounding box center [244, 112] width 100 height 22
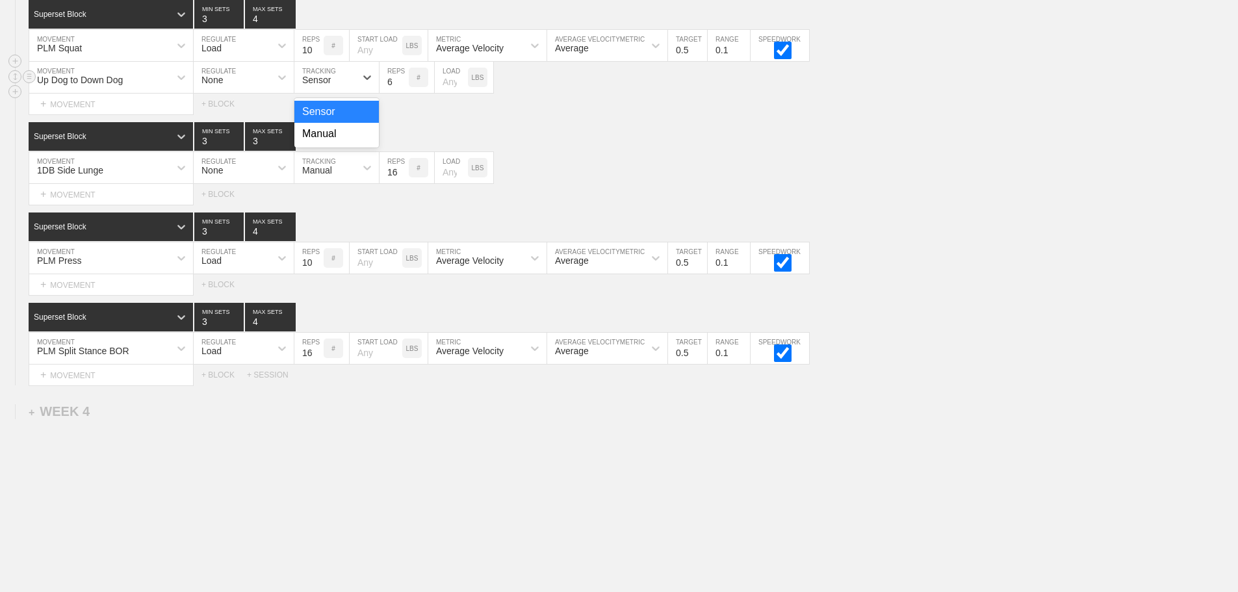
click at [322, 93] on div "Sensor" at bounding box center [336, 77] width 84 height 31
click at [333, 140] on div "Manual" at bounding box center [336, 134] width 84 height 22
click at [403, 87] on input "7" at bounding box center [394, 77] width 29 height 31
click at [403, 87] on input "8" at bounding box center [394, 77] width 29 height 31
click at [403, 87] on input "9" at bounding box center [394, 77] width 29 height 31
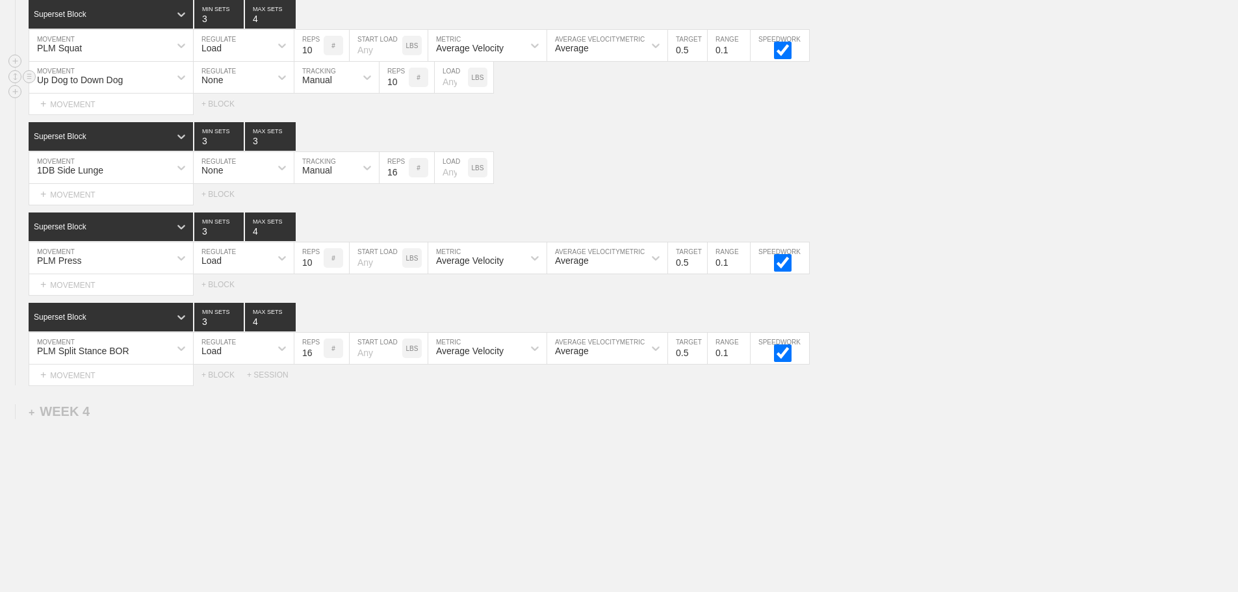
type input "10"
click at [403, 87] on input "10" at bounding box center [394, 77] width 29 height 31
click at [94, 201] on div "+ MOVEMENT" at bounding box center [111, 194] width 165 height 21
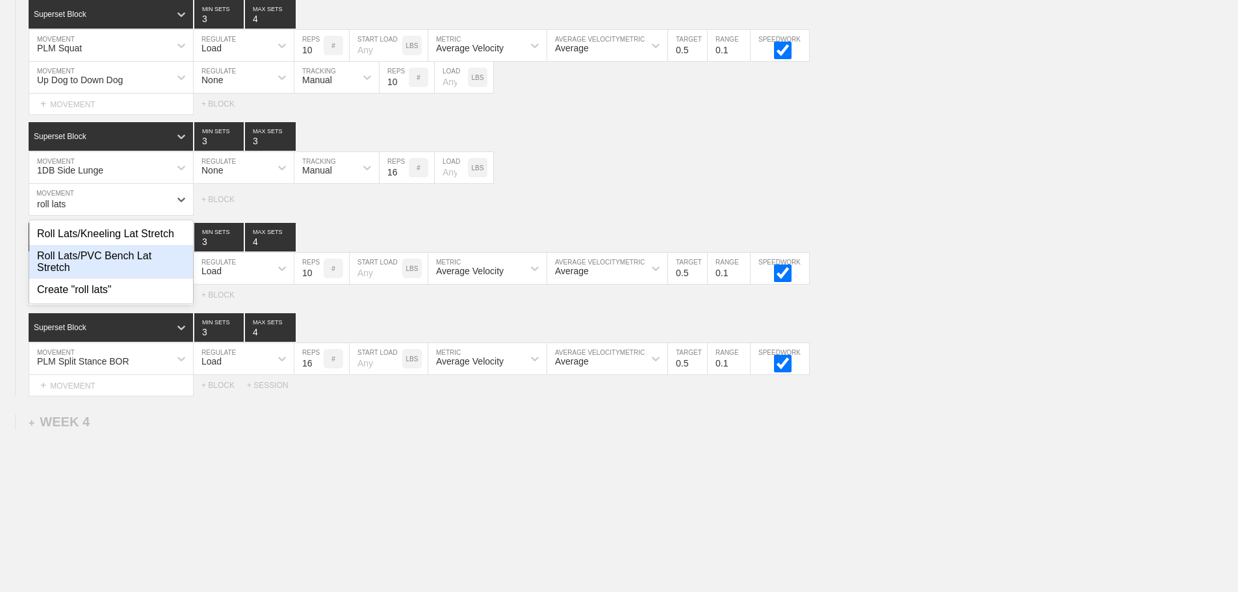
click at [123, 263] on div "Roll Lats/PVC Bench Lat Stretch" at bounding box center [111, 262] width 164 height 34
type input "roll lats"
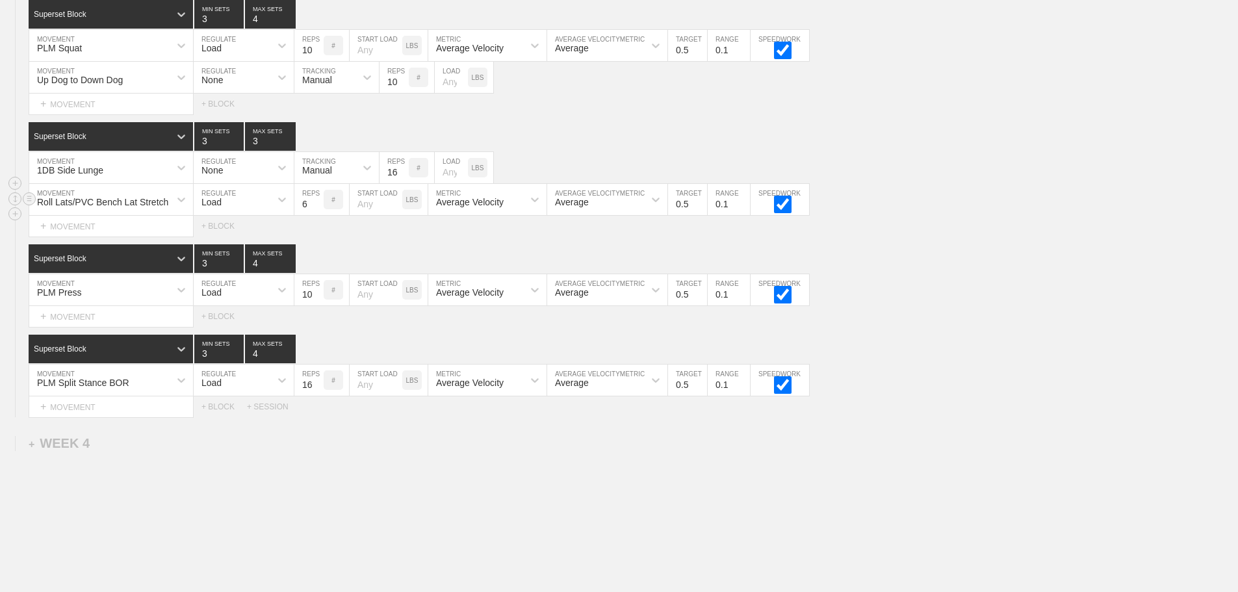
click at [244, 210] on div "Load" at bounding box center [232, 199] width 77 height 22
click at [233, 241] on div "None" at bounding box center [244, 234] width 100 height 22
click at [340, 206] on div "Sensor" at bounding box center [324, 199] width 61 height 22
click at [327, 266] on div "Manual" at bounding box center [336, 256] width 84 height 22
click at [403, 210] on input "7" at bounding box center [394, 199] width 29 height 31
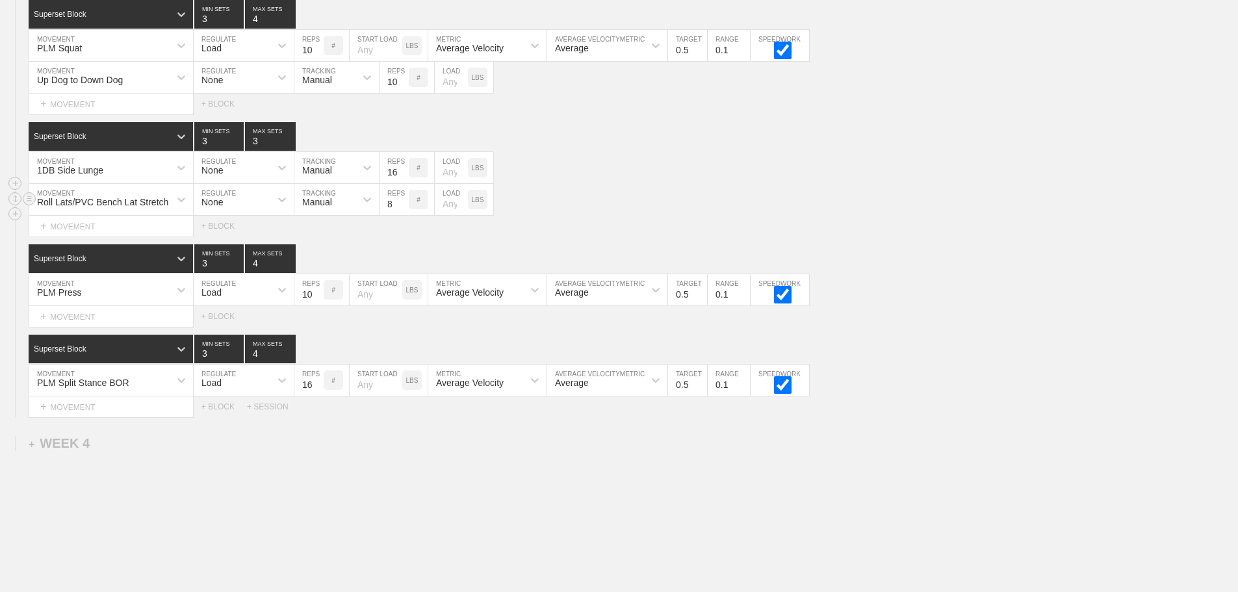
click at [403, 210] on input "8" at bounding box center [394, 199] width 29 height 31
click at [403, 210] on input "9" at bounding box center [394, 199] width 29 height 31
type input "10"
click at [403, 210] on input "10" at bounding box center [394, 199] width 29 height 31
click at [1227, 318] on div "Select... MOVEMENT + MOVEMENT + BLOCK" at bounding box center [619, 316] width 1238 height 21
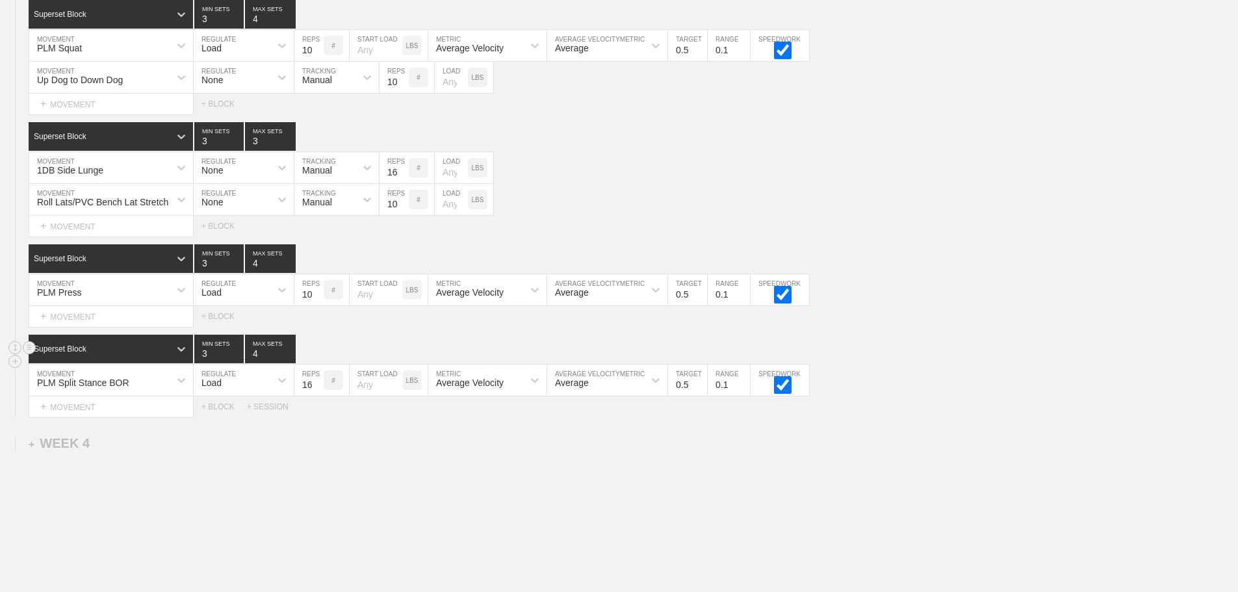
click at [949, 355] on div "Superset Block 3 MIN SETS 4 MAX SETS" at bounding box center [633, 349] width 1209 height 29
click at [949, 359] on div "Superset Block 3 MIN SETS 4 MAX SETS" at bounding box center [633, 349] width 1209 height 29
click at [934, 354] on div "Superset Block 3 MIN SETS 4 MAX SETS" at bounding box center [633, 349] width 1209 height 29
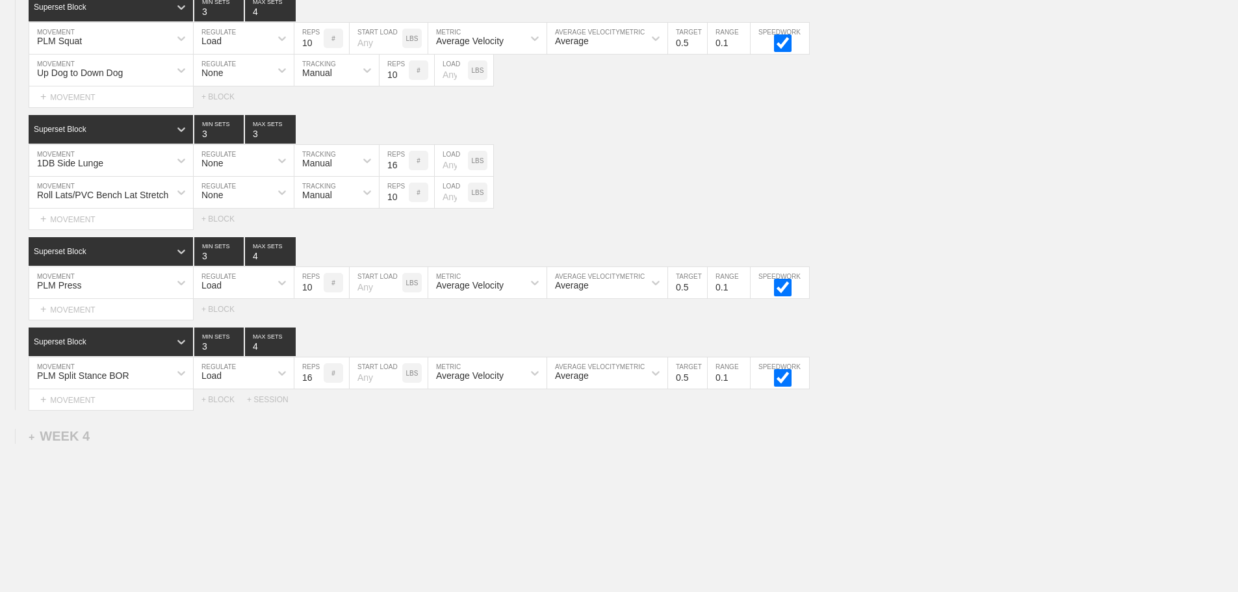
scroll to position [2332, 0]
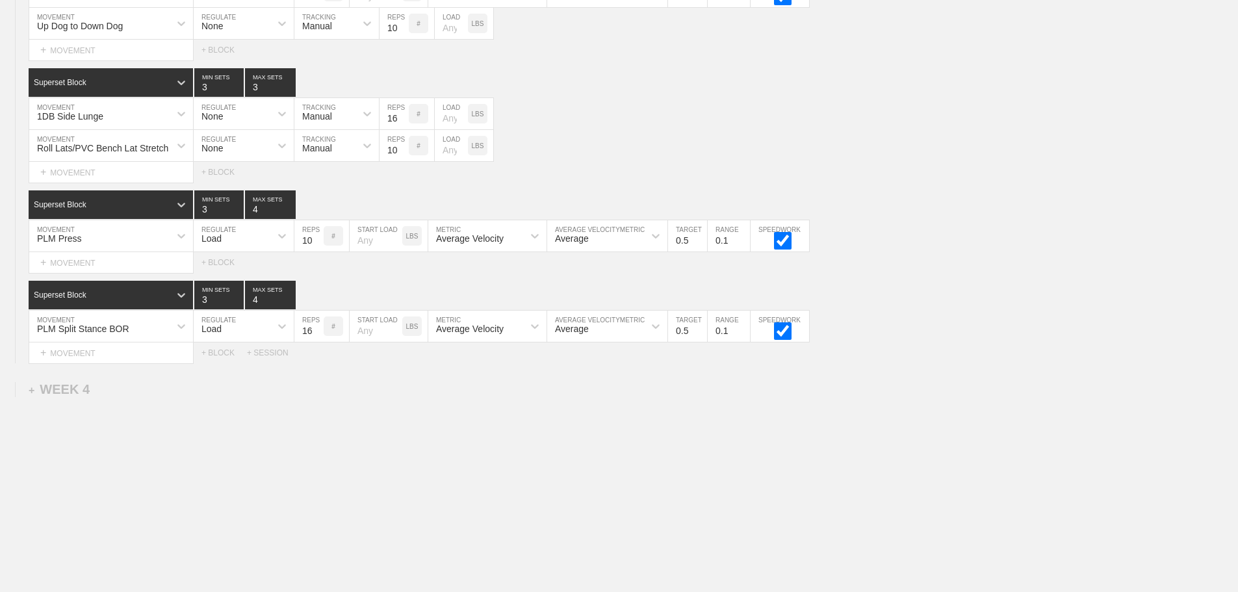
click at [1155, 346] on div "Select... MOVEMENT + MOVEMENT + BLOCK + SESSION" at bounding box center [619, 352] width 1238 height 21
click at [79, 266] on div "+ MOVEMENT" at bounding box center [111, 262] width 165 height 21
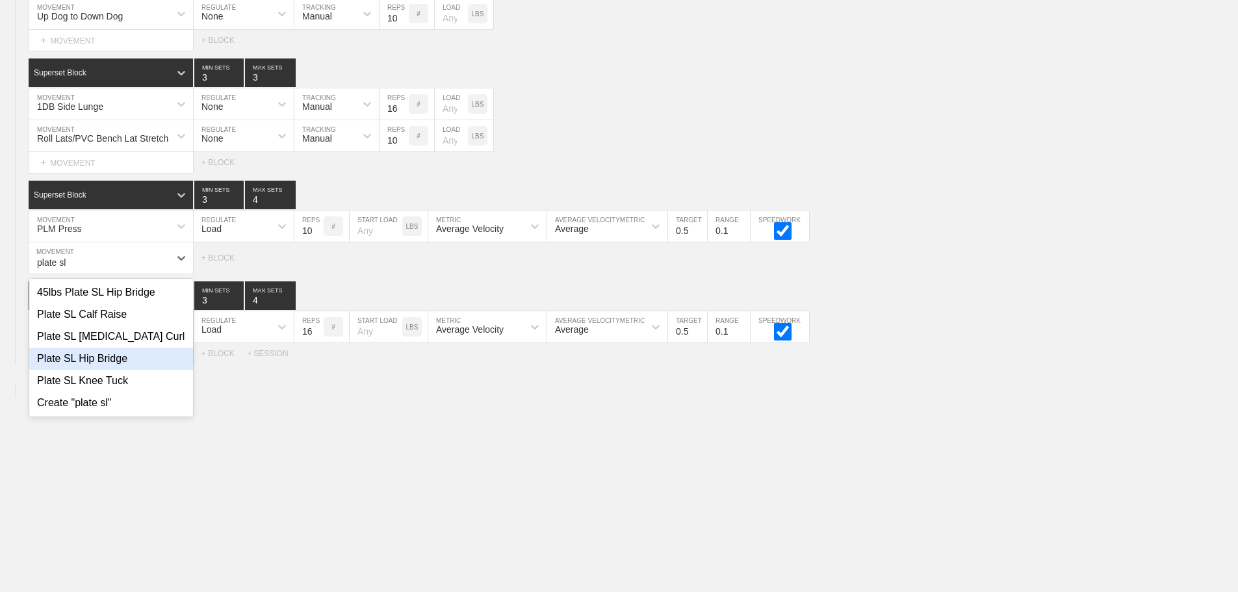
click at [84, 370] on div "Plate SL Hip Bridge" at bounding box center [111, 359] width 164 height 22
type input "plate sl"
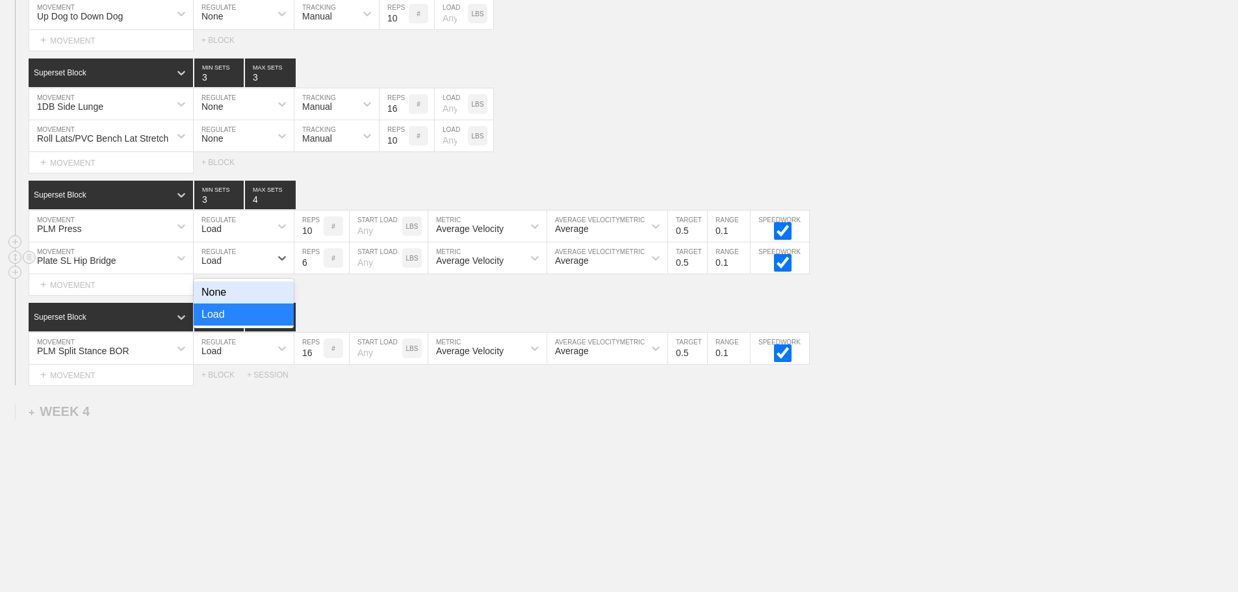
click at [220, 266] on div "Load" at bounding box center [211, 260] width 20 height 10
drag, startPoint x: 222, startPoint y: 298, endPoint x: 264, endPoint y: 296, distance: 42.3
click at [223, 298] on div "None" at bounding box center [244, 292] width 100 height 22
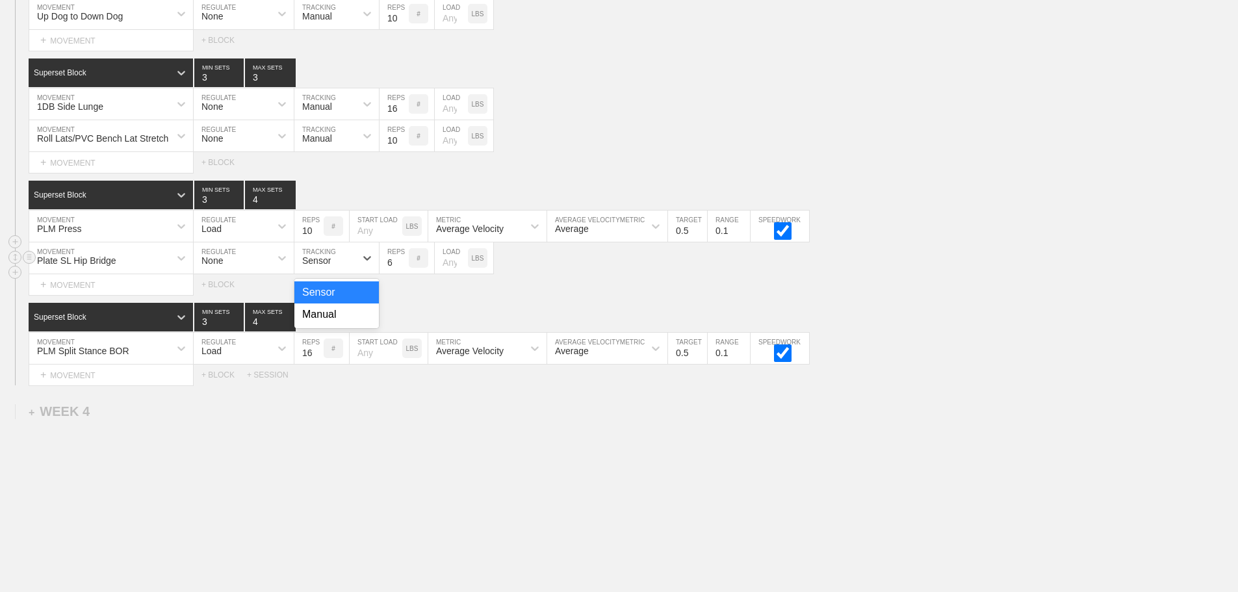
click at [312, 269] on div "Sensor" at bounding box center [324, 258] width 61 height 22
drag, startPoint x: 331, startPoint y: 328, endPoint x: 345, endPoint y: 313, distance: 20.7
click at [331, 326] on div "Manual" at bounding box center [336, 314] width 84 height 22
click at [404, 268] on input "7" at bounding box center [394, 257] width 29 height 31
click at [404, 268] on input "8" at bounding box center [394, 257] width 29 height 31
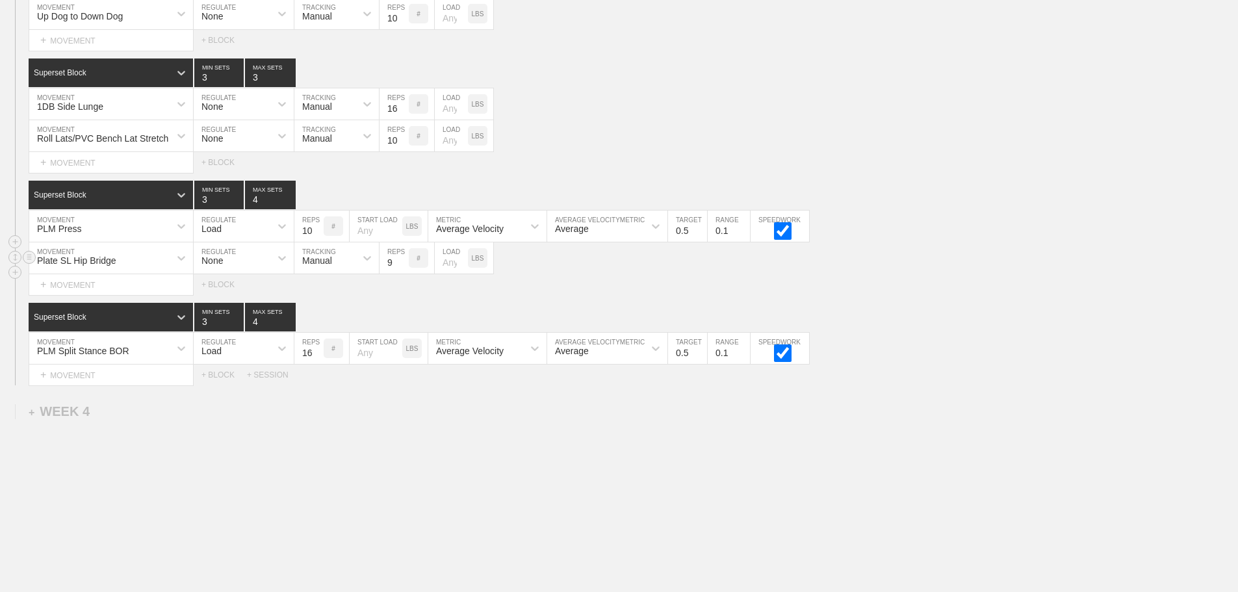
click at [404, 268] on input "9" at bounding box center [394, 257] width 29 height 31
click at [404, 268] on input "10" at bounding box center [394, 257] width 29 height 31
click at [404, 268] on input "11" at bounding box center [394, 257] width 29 height 31
type input "12"
click at [404, 268] on input "12" at bounding box center [394, 257] width 29 height 31
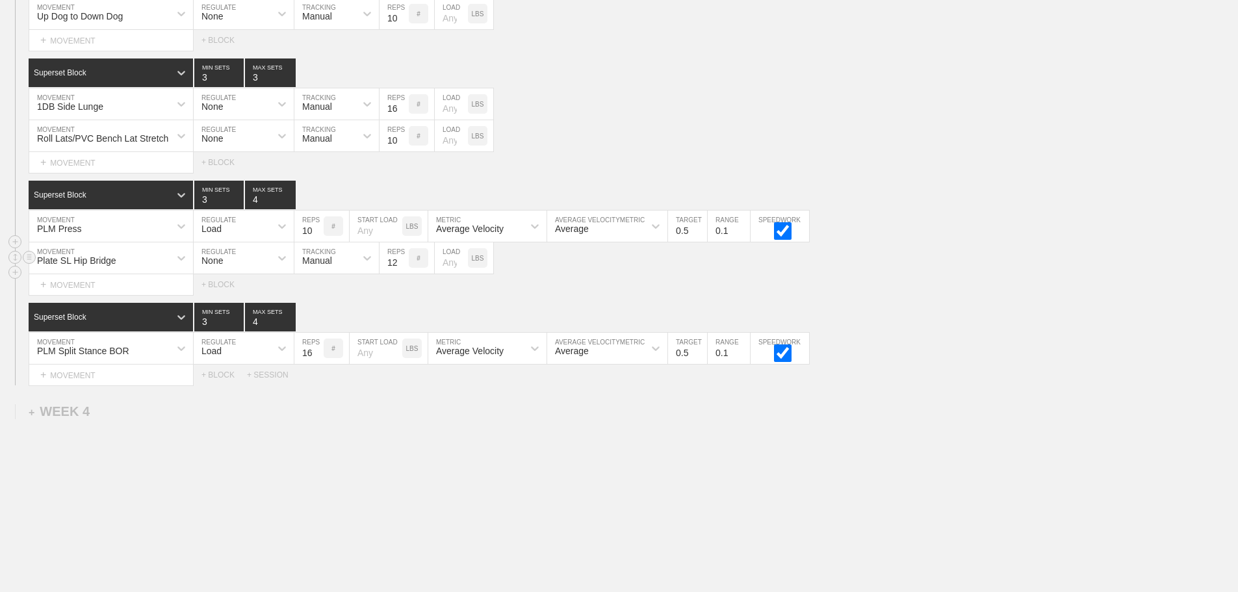
click at [445, 272] on input "number" at bounding box center [451, 257] width 33 height 31
type input "25"
click at [400, 270] on input "13" at bounding box center [394, 257] width 29 height 31
click at [400, 270] on input "14" at bounding box center [394, 257] width 29 height 31
click at [400, 270] on input "15" at bounding box center [394, 257] width 29 height 31
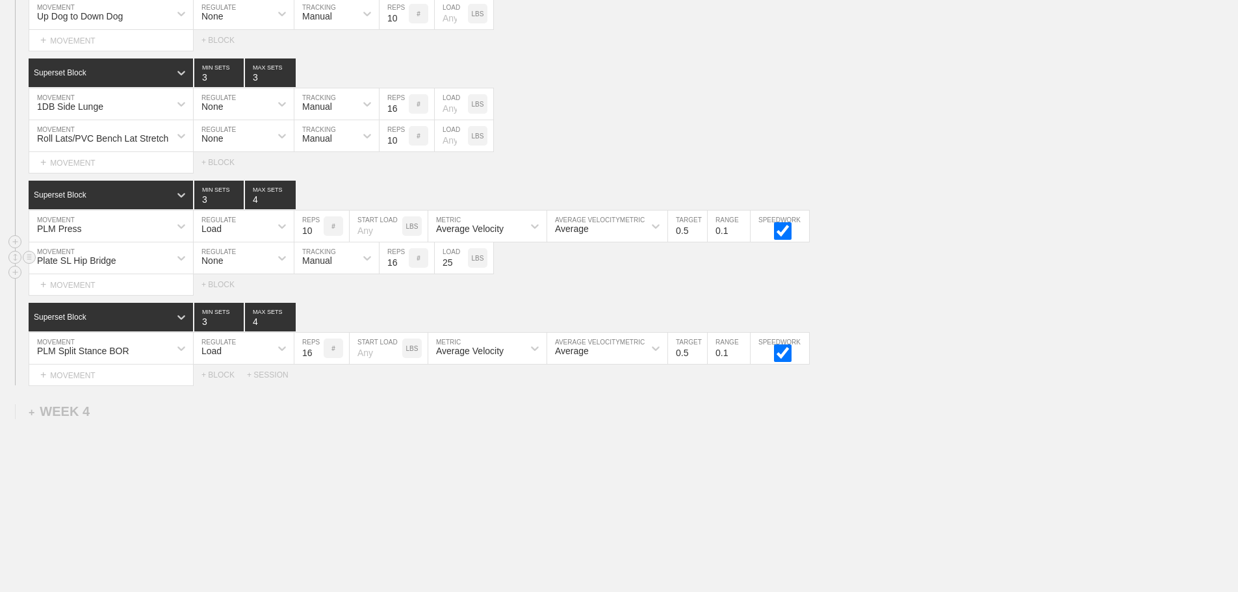
type input "16"
click at [400, 270] on input "16" at bounding box center [394, 257] width 29 height 31
click at [1014, 207] on div "Superset Block 3 MIN SETS 4 MAX SETS" at bounding box center [633, 195] width 1209 height 29
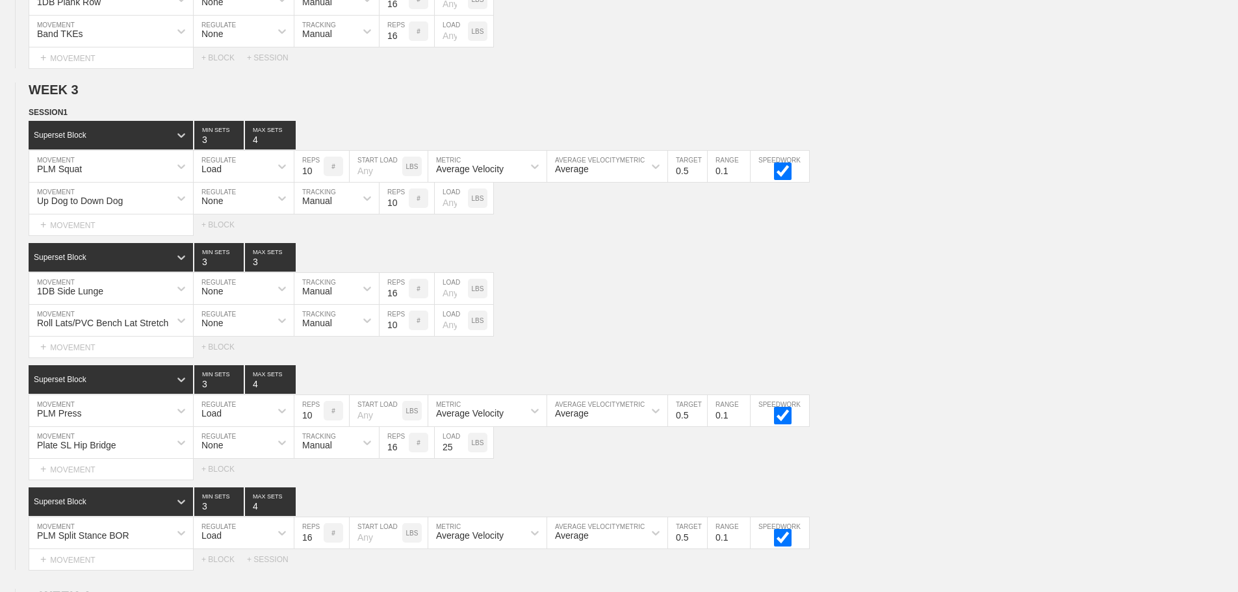
scroll to position [2364, 0]
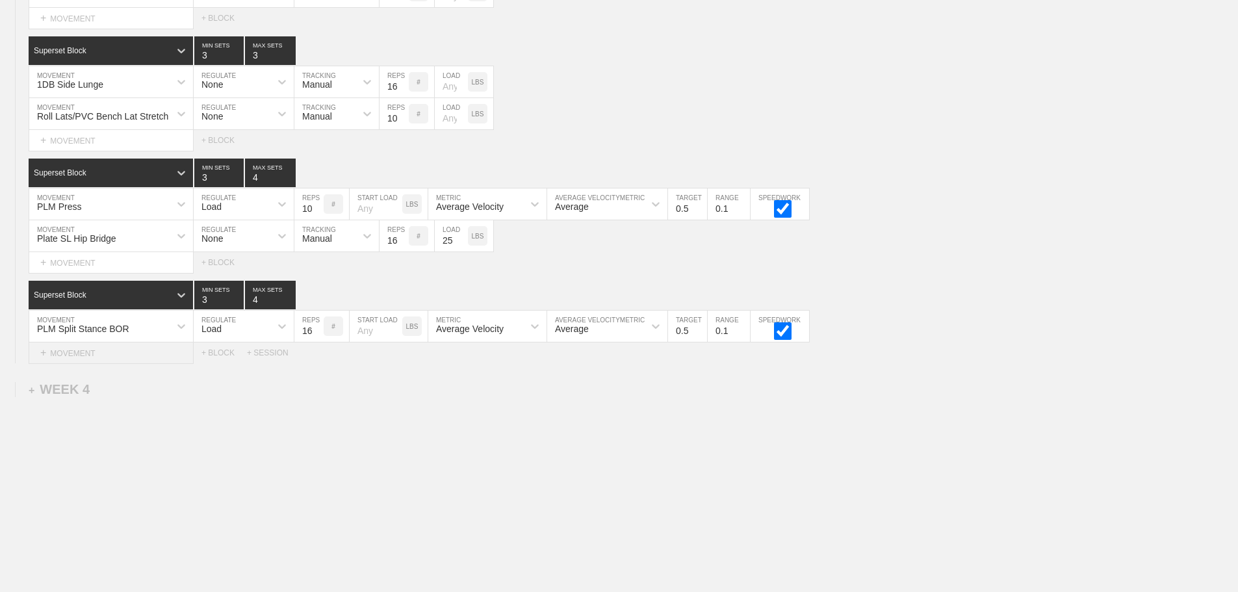
click at [86, 346] on div "+ MOVEMENT" at bounding box center [111, 352] width 165 height 21
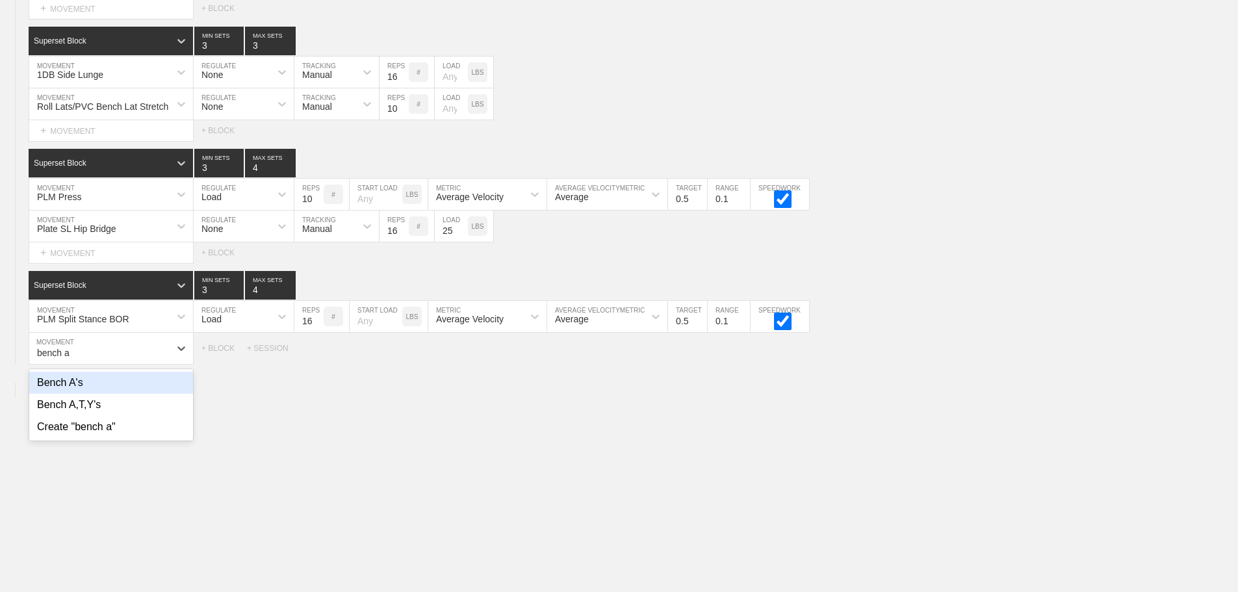
click at [85, 385] on div "Bench A's" at bounding box center [111, 383] width 164 height 22
type input "bench a"
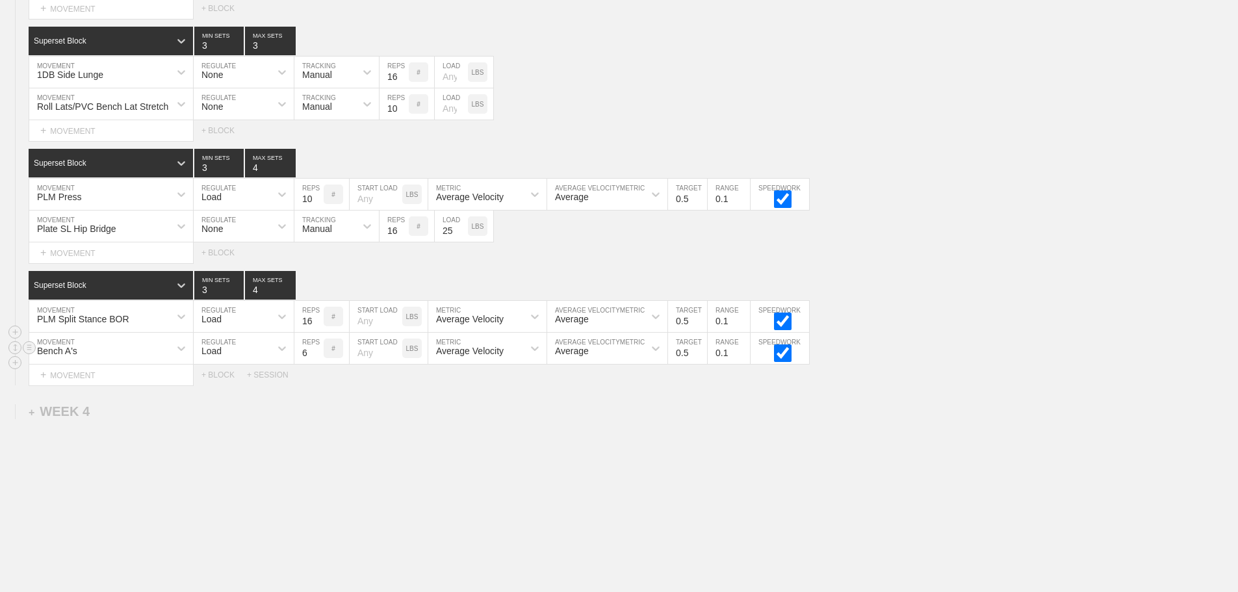
click at [222, 356] on div "Load" at bounding box center [211, 351] width 20 height 10
click at [220, 391] on div "None" at bounding box center [244, 383] width 100 height 22
click at [325, 359] on div "Sensor" at bounding box center [324, 348] width 61 height 22
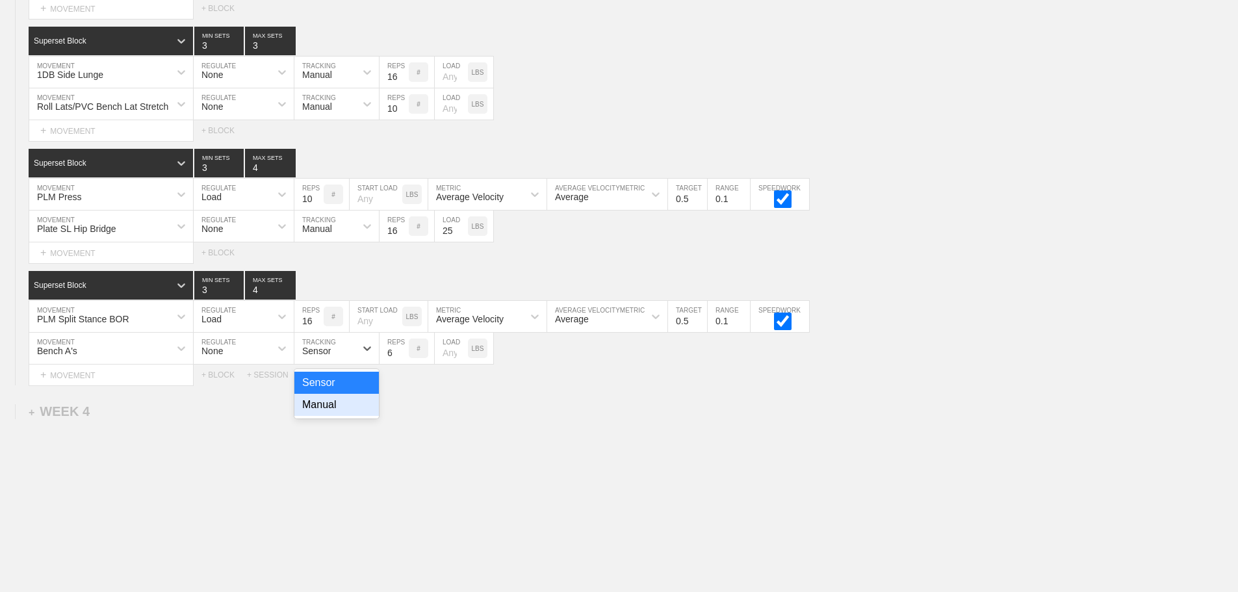
click at [331, 410] on div "Manual" at bounding box center [336, 405] width 84 height 22
click at [402, 359] on input "7" at bounding box center [394, 348] width 29 height 31
click at [402, 359] on input "8" at bounding box center [394, 348] width 29 height 31
click at [402, 359] on input "9" at bounding box center [394, 348] width 29 height 31
type input "10"
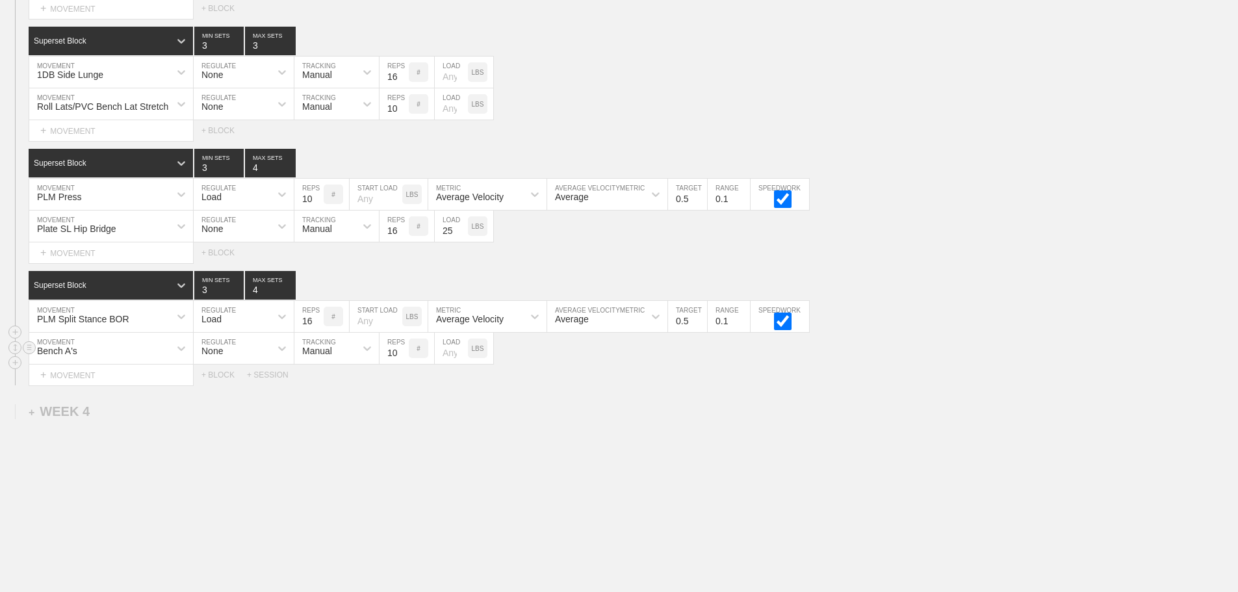
click at [402, 359] on input "10" at bounding box center [394, 348] width 29 height 31
click at [450, 363] on input "number" at bounding box center [451, 348] width 33 height 31
type input "5"
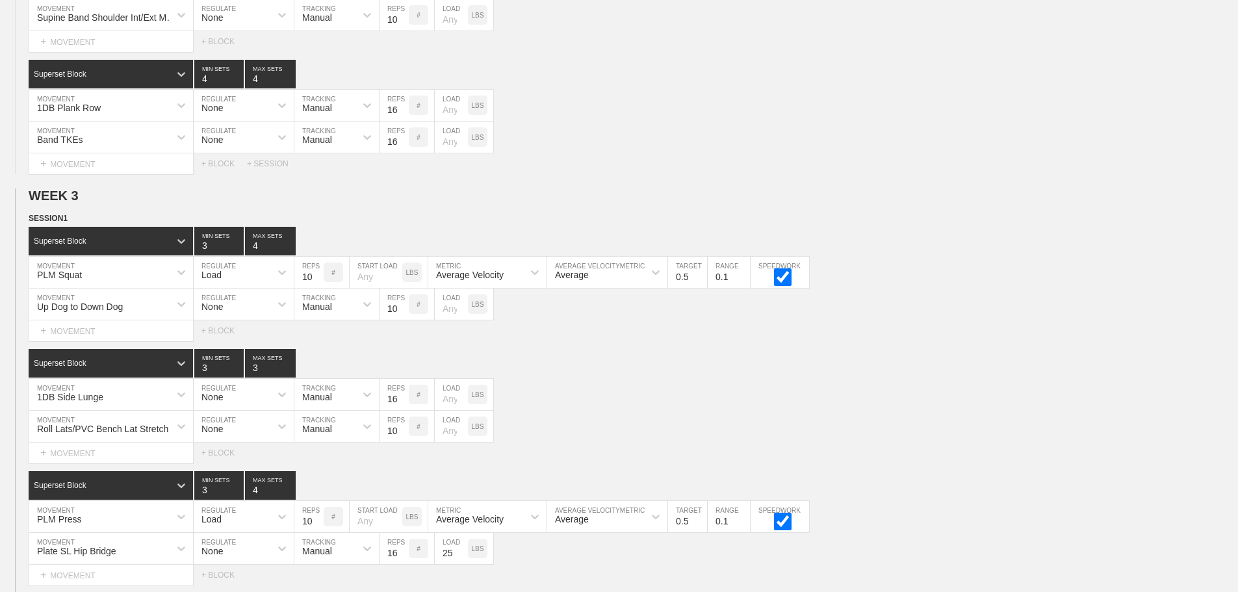
scroll to position [2039, 0]
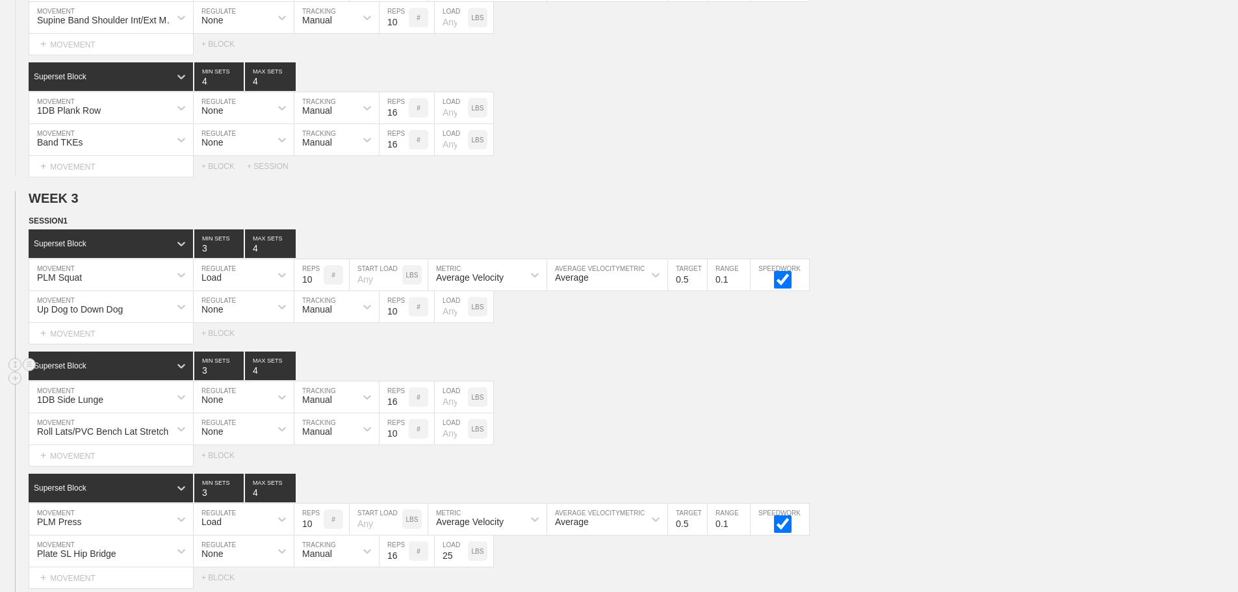
type input "4"
click at [289, 375] on input "4" at bounding box center [270, 366] width 51 height 29
type input "4"
click at [237, 375] on input "4" at bounding box center [218, 366] width 49 height 29
click at [638, 408] on div "1DB Side Lunge MOVEMENT None REGULATE Manual TRACKING 16 REPS # LOAD LBS" at bounding box center [619, 397] width 1238 height 32
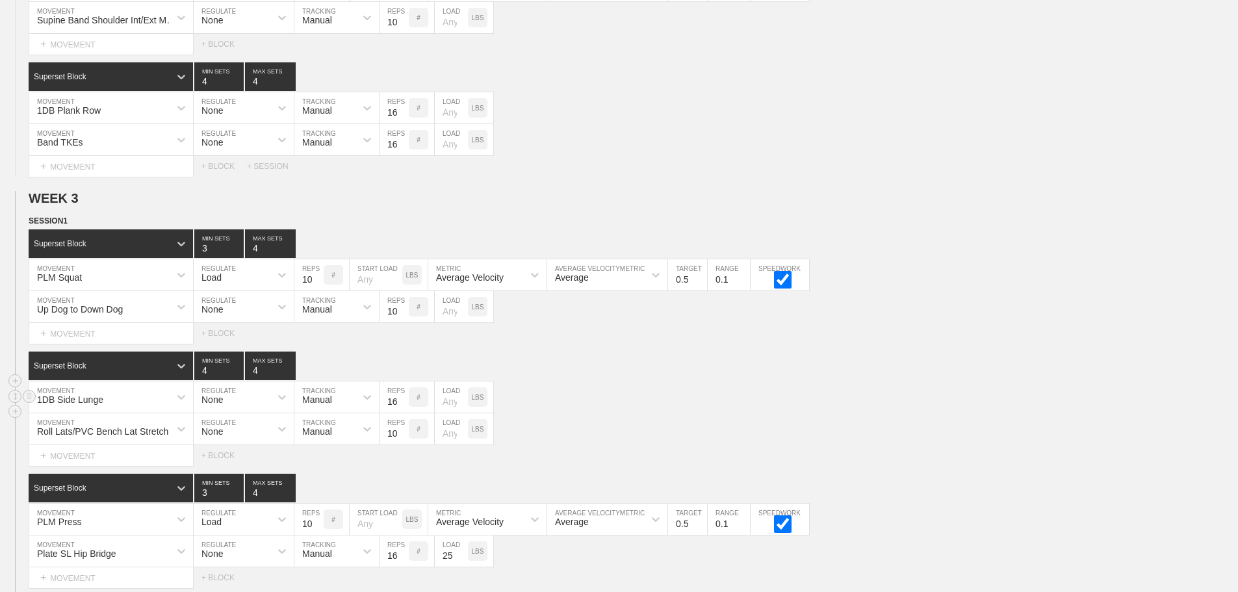
scroll to position [2234, 0]
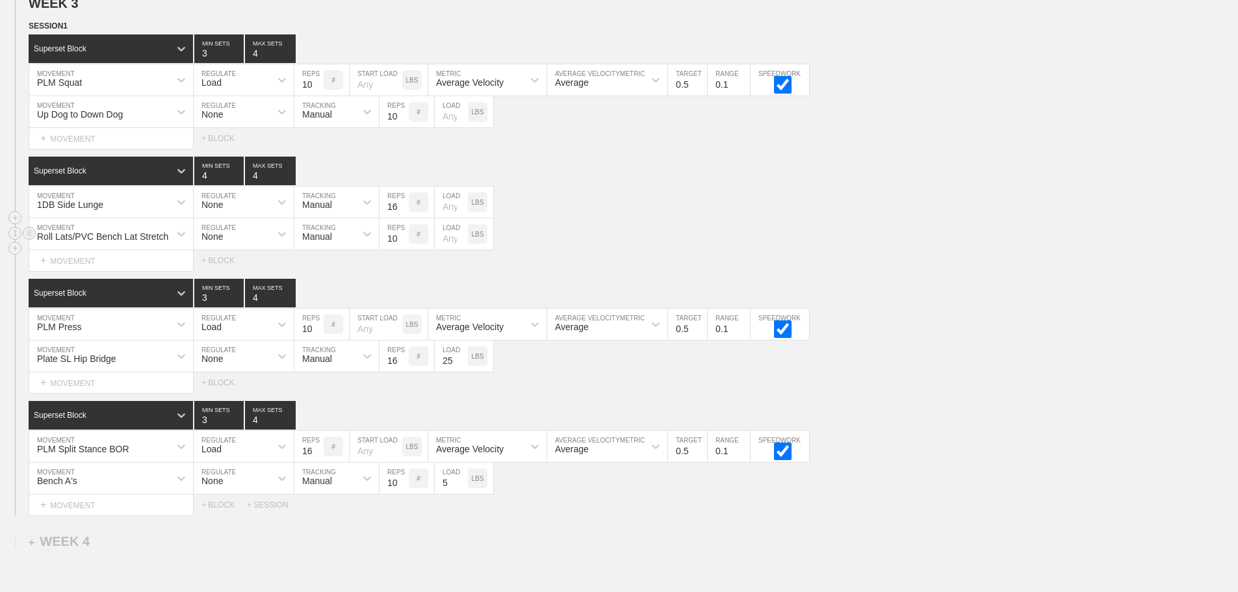
click at [910, 250] on div "Roll Lats/PVC Bench Lat Stretch MOVEMENT None REGULATE Manual TRACKING 10 REPS …" at bounding box center [619, 234] width 1238 height 32
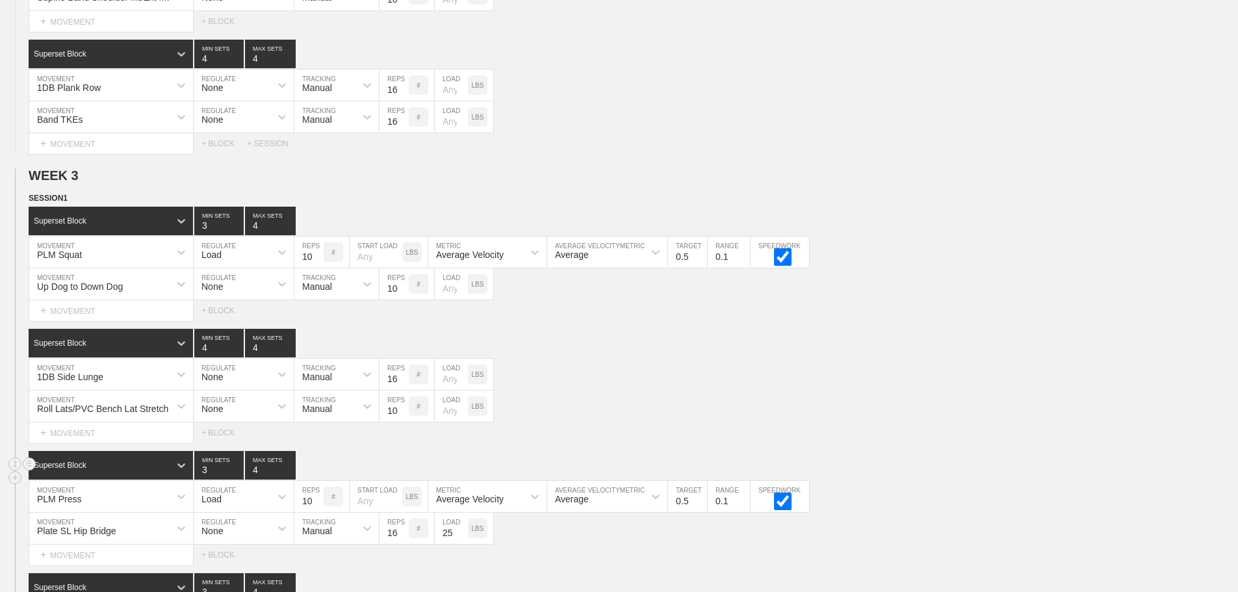
scroll to position [2039, 0]
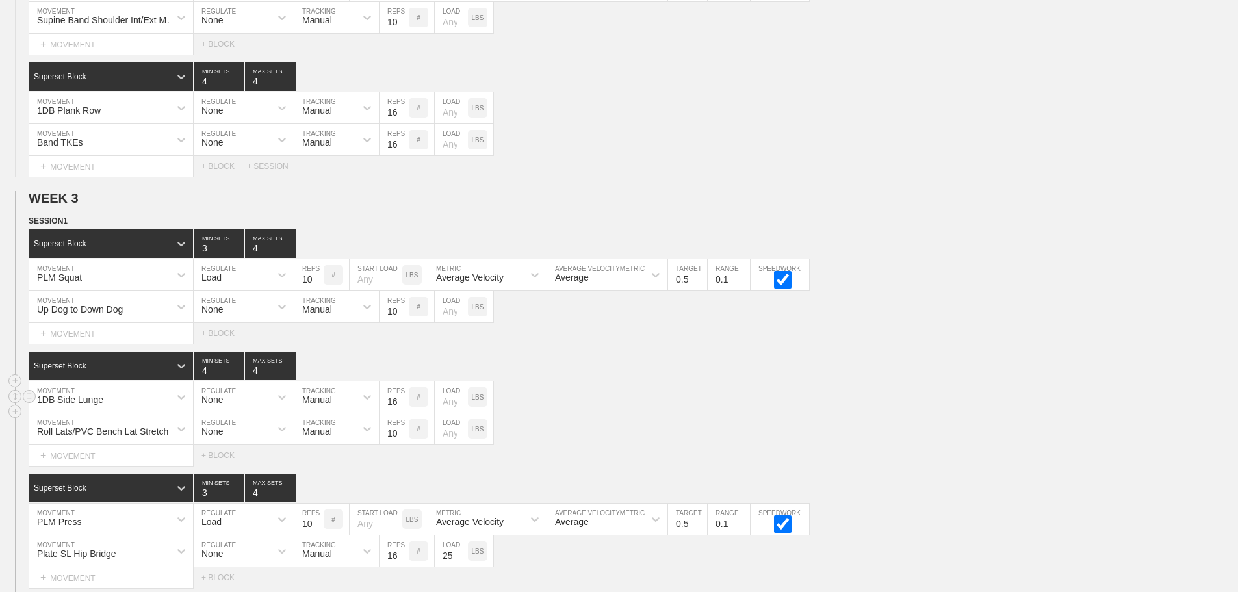
click at [901, 398] on div "1DB Side Lunge MOVEMENT None REGULATE Manual TRACKING 16 REPS # LOAD LBS" at bounding box center [619, 397] width 1238 height 32
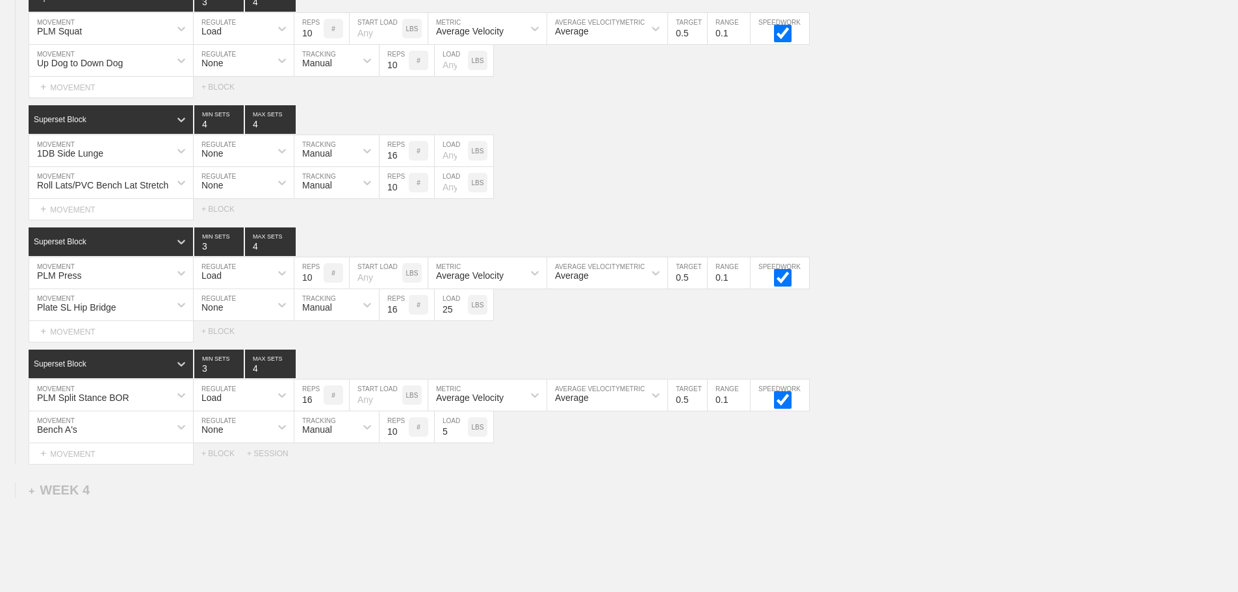
scroll to position [2395, 0]
